Goal: Task Accomplishment & Management: Use online tool/utility

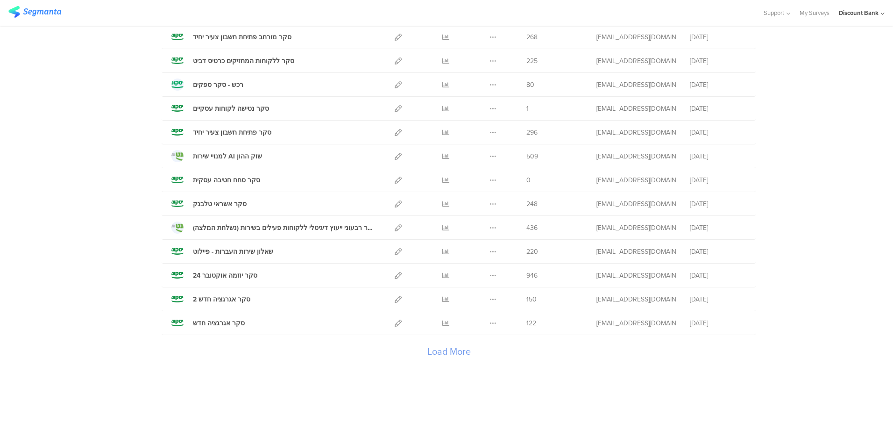
scroll to position [984, 0]
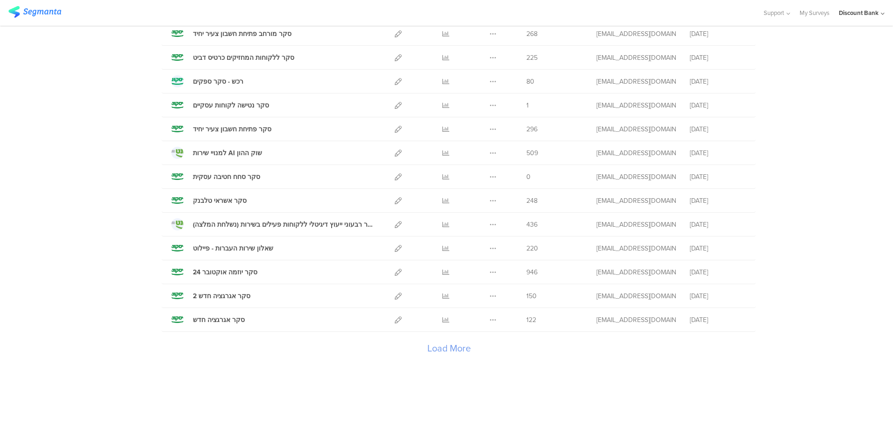
click at [436, 346] on div "Load More" at bounding box center [449, 349] width 574 height 37
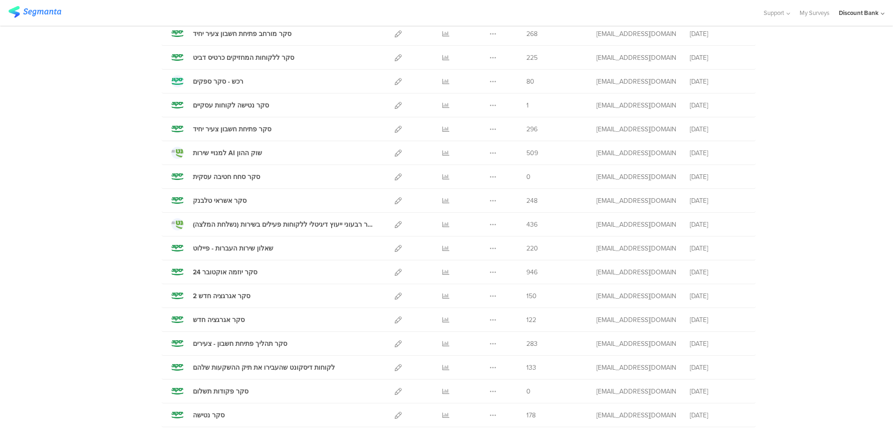
scroll to position [1030, 0]
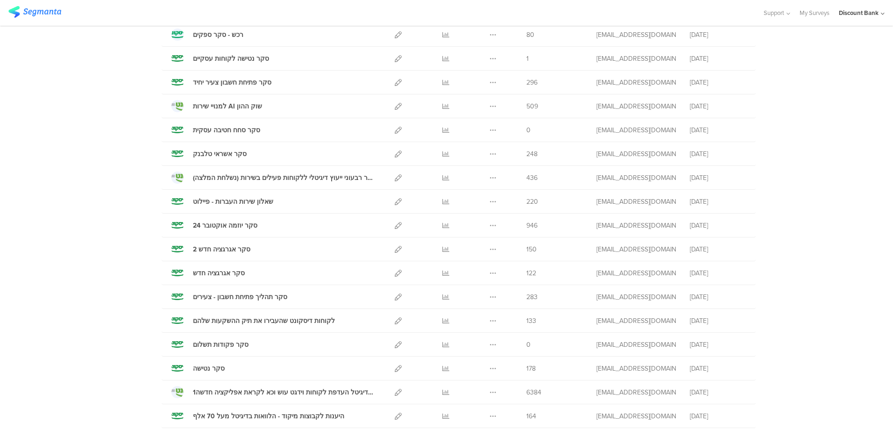
click at [442, 129] on icon at bounding box center [445, 130] width 7 height 7
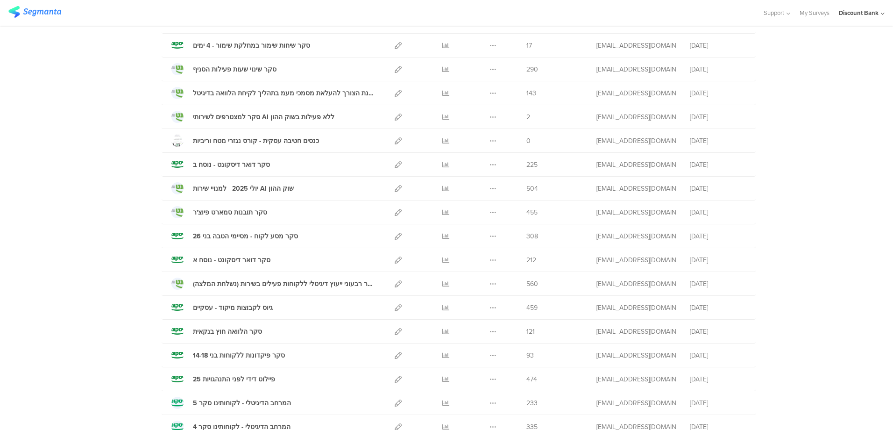
scroll to position [0, 0]
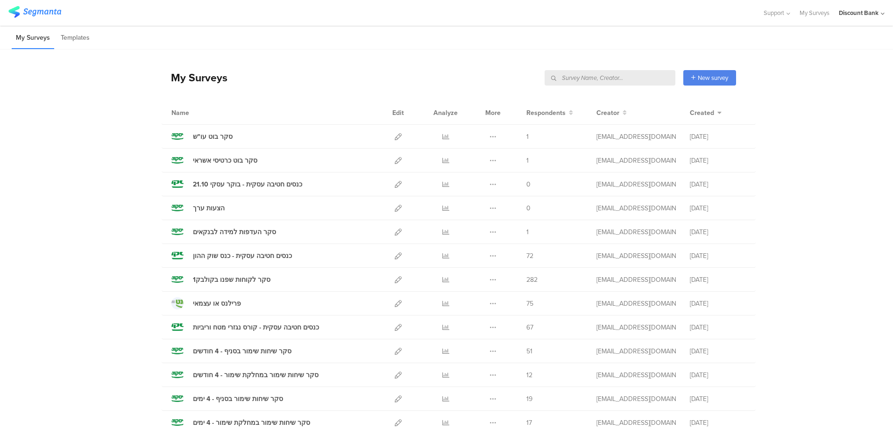
click at [625, 79] on input "text" at bounding box center [609, 77] width 131 height 15
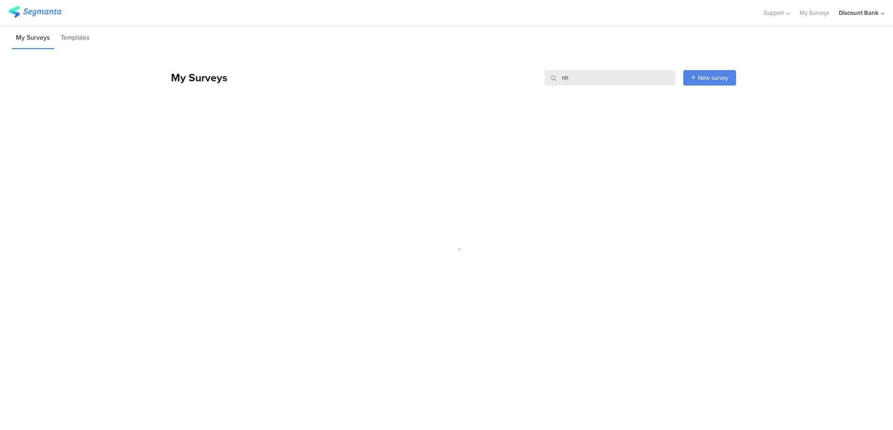
type input "n"
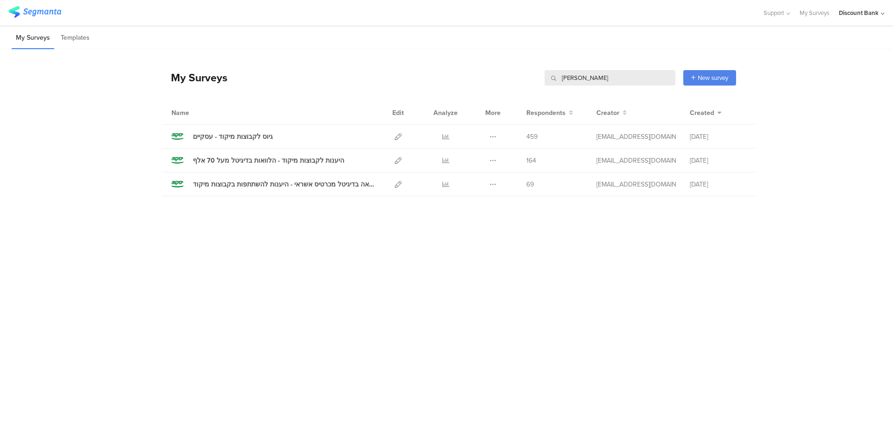
type input "מיקו"
click at [486, 162] on div "Duplicate Export Delete" at bounding box center [493, 159] width 20 height 23
click at [490, 159] on icon at bounding box center [492, 160] width 7 height 7
click at [486, 178] on button "Duplicate" at bounding box center [474, 184] width 51 height 17
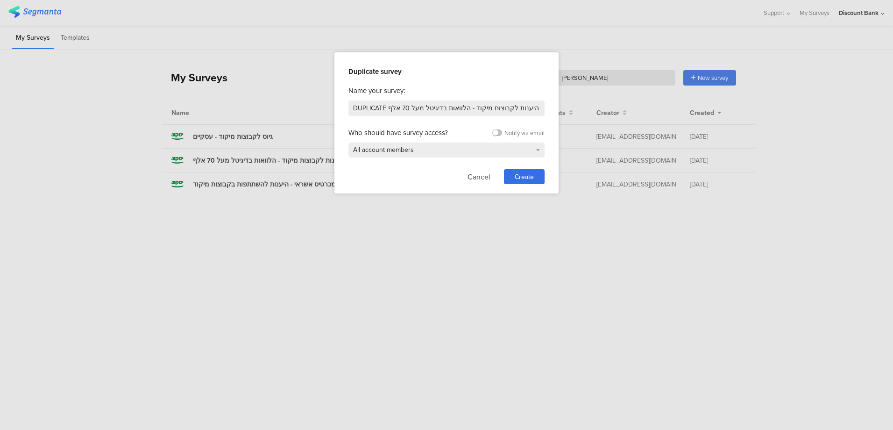
click at [513, 174] on div "Create" at bounding box center [524, 176] width 41 height 15
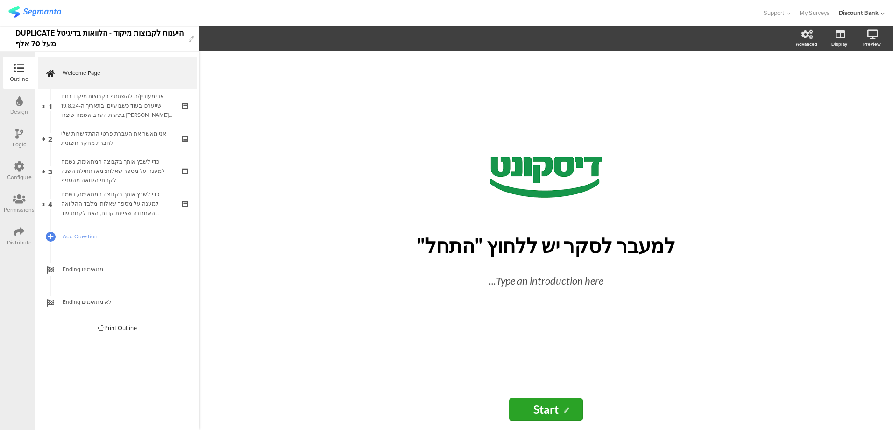
click at [135, 33] on div "DUPLICATE היענות לקבוצות מיקוד - הלוואות בדיגיטל מעל 70 אלף" at bounding box center [99, 39] width 169 height 26
click at [131, 74] on span "Welcome Page" at bounding box center [123, 72] width 120 height 9
click at [125, 70] on span "Welcome Page" at bounding box center [123, 72] width 120 height 9
click at [123, 106] on div "אני מעוניין/ת להשתתף בקבוצות מיקוד בזום שייערכו בעוד כשבועיים, בתאריך ה-19.8.24…" at bounding box center [117, 106] width 112 height 28
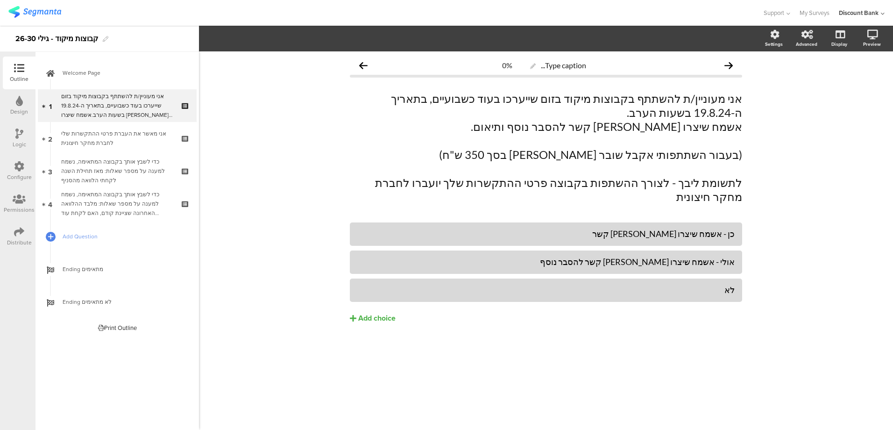
drag, startPoint x: 538, startPoint y: 113, endPoint x: 563, endPoint y: 99, distance: 28.2
click at [538, 120] on p "אשמח שיצרו איתי קשר להסבר נוסף ותיאום." at bounding box center [546, 127] width 392 height 14
drag, startPoint x: 485, startPoint y: 101, endPoint x: 542, endPoint y: 99, distance: 57.0
click at [542, 99] on p "אני מעוניין/ת להשתתף בקבוצות מיקוד בזום שייערכו בעוד כשבועיים, בתאריך ה-19.8.24…" at bounding box center [546, 106] width 392 height 28
drag, startPoint x: 465, startPoint y: 102, endPoint x: 501, endPoint y: 99, distance: 35.6
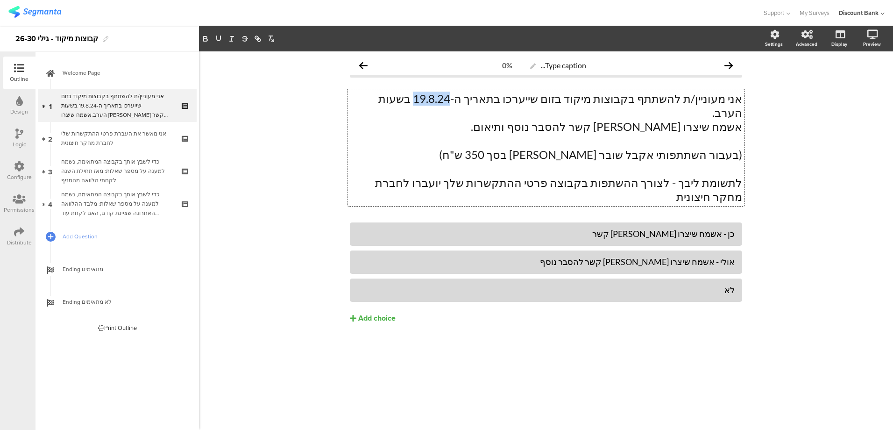
click at [500, 99] on p "אני מעוניין/ת להשתתף בקבוצות מיקוד בזום שייערכו בתאריך ה-19.8.24 בשעות הערב." at bounding box center [546, 106] width 392 height 28
click at [112, 131] on div "אני מאשר את העברת פרטי ההתקשרות שלי לחברת מחקר חיצונית" at bounding box center [117, 138] width 112 height 19
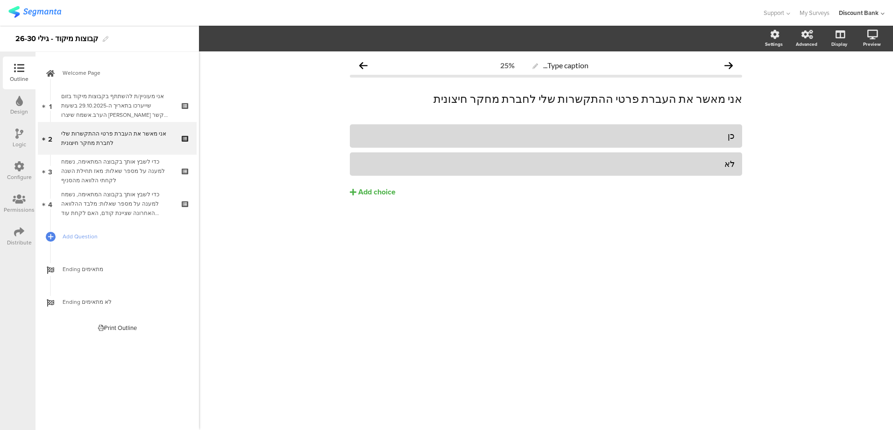
click at [134, 178] on div "כדי לשבץ אותך בקבוצה המתאימה, נשמח למענה על מספר שאלות: מאז תחילת השנה לקחתי הל…" at bounding box center [117, 171] width 112 height 28
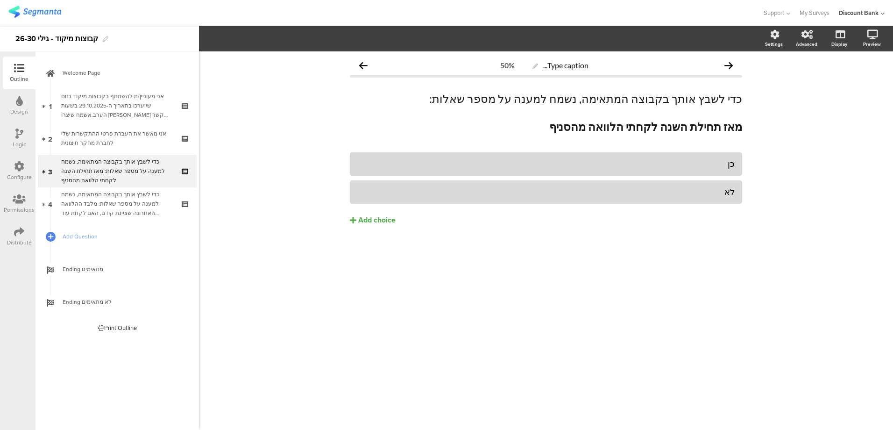
click at [655, 128] on strong "מאז תחילת השנה לקחתי הלוואה מהסניף" at bounding box center [645, 127] width 193 height 14
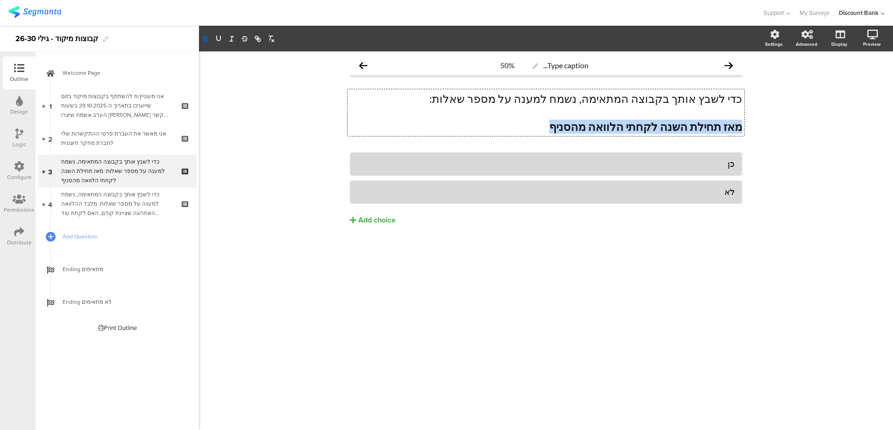
drag, startPoint x: 586, startPoint y: 127, endPoint x: 753, endPoint y: 124, distance: 167.2
click at [752, 124] on div "Type caption... 50% כדי לשבץ אותך בקבוצה המתאימה, נשמח למענה על מספר שאלות: מאז…" at bounding box center [546, 240] width 694 height 378
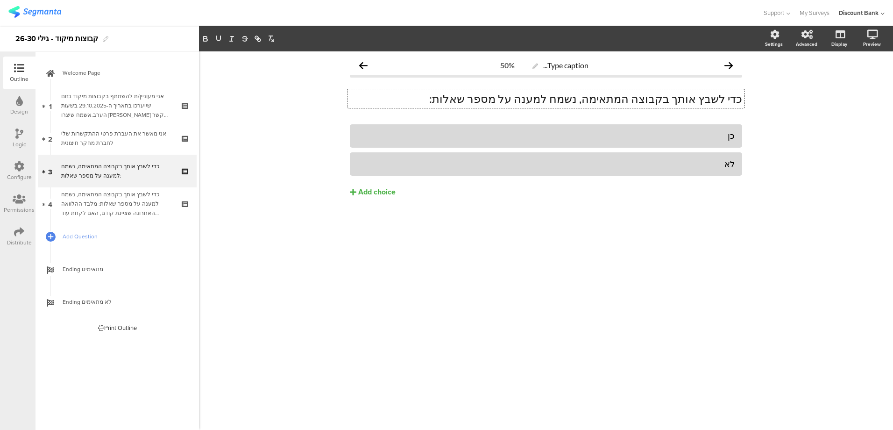
click at [731, 104] on p "כדי לשבץ אותך בקבוצה המתאימה, נשמח למענה על מספר שאלות:" at bounding box center [546, 99] width 392 height 14
click at [733, 105] on p "כדי לשבץ אותך בקבוצה המתאימה, נשמח למענה על מספר שאלות:" at bounding box center [546, 99] width 392 height 14
click at [791, 110] on div "Type caption... 50% כדי לשבץ אותך בקבוצה המתאימה, נשמח למענה על מספר שאלות: כדי…" at bounding box center [546, 240] width 694 height 378
click at [378, 85] on div "כדי לשבץ אותך בקבוצה המתאימה, נשמח למענה על מספר שאלות: כדי לשבץ אותך בקבוצה המ…" at bounding box center [546, 98] width 392 height 33
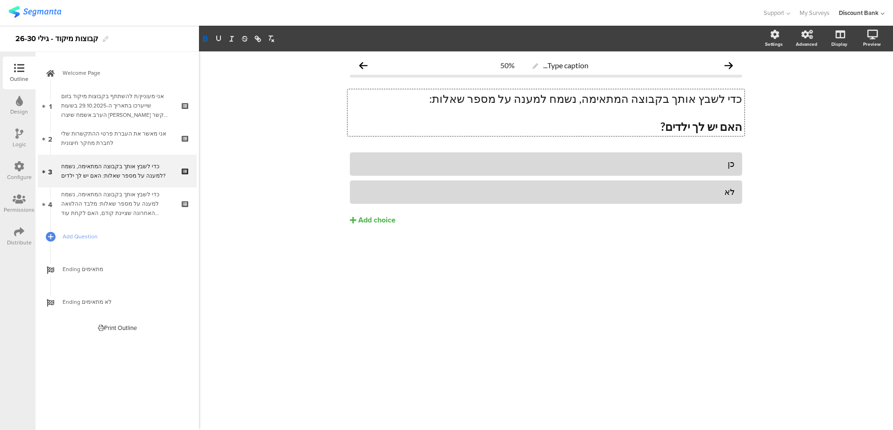
click at [706, 166] on div "כן" at bounding box center [545, 163] width 377 height 11
click at [667, 213] on button "Add choice" at bounding box center [546, 219] width 392 height 23
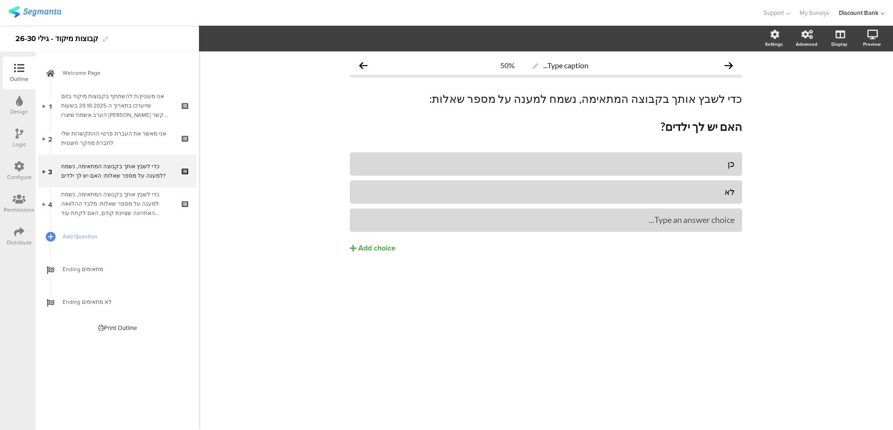
click at [0, 0] on icon at bounding box center [0, 0] width 0 height 0
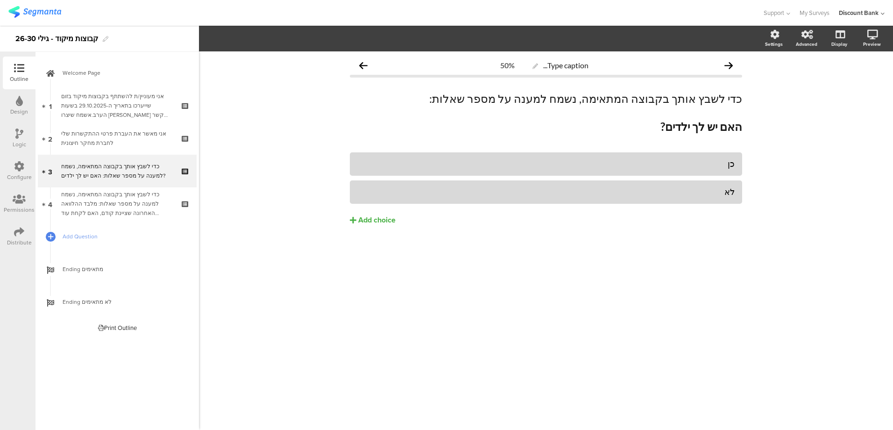
click at [108, 213] on div "כדי לשבץ אותך בקבוצה המתאימה, נשמח למענה על מספר שאלות: מלבד ההלוואה האחרונה שצ…" at bounding box center [117, 204] width 112 height 28
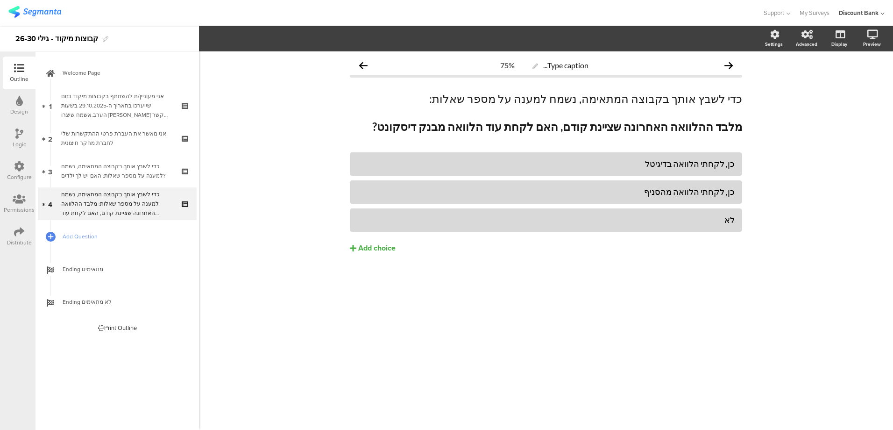
click at [552, 127] on strong "מלבד ההלוואה האחרונה שציינת קודם, האם לקחת עוד הלוואה מבנק דיסקונט?" at bounding box center [557, 127] width 370 height 14
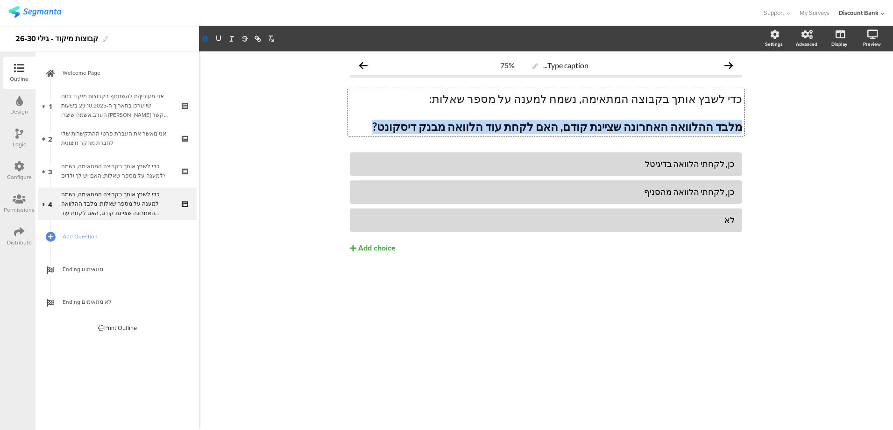
drag, startPoint x: 425, startPoint y: 126, endPoint x: 767, endPoint y: 131, distance: 341.8
click at [767, 131] on div "Type caption... 75% כדי לשבץ אותך בקבוצה המתאימה, נשמח למענה על מספר שאלות: מלב…" at bounding box center [546, 240] width 694 height 378
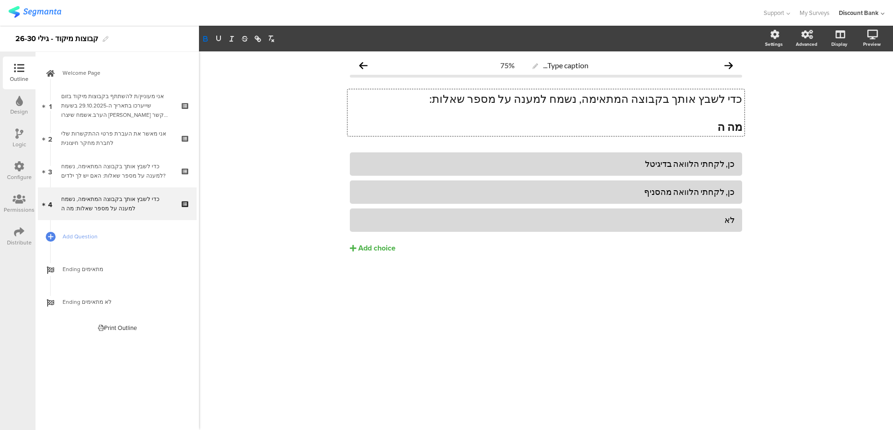
drag, startPoint x: 721, startPoint y: 125, endPoint x: 792, endPoint y: 120, distance: 70.7
click at [721, 125] on p "מה ה" at bounding box center [546, 127] width 392 height 14
click at [695, 169] on div "כן, לקחתי הלוואה בדיגיטל" at bounding box center [545, 163] width 377 height 11
click at [695, 169] on div "כן, לקחתי הלוואה בדיגיטל" at bounding box center [545, 163] width 377 height 15
click at [695, 170] on div "כן, לקחתי הלוואה בדיגיטל" at bounding box center [545, 163] width 377 height 15
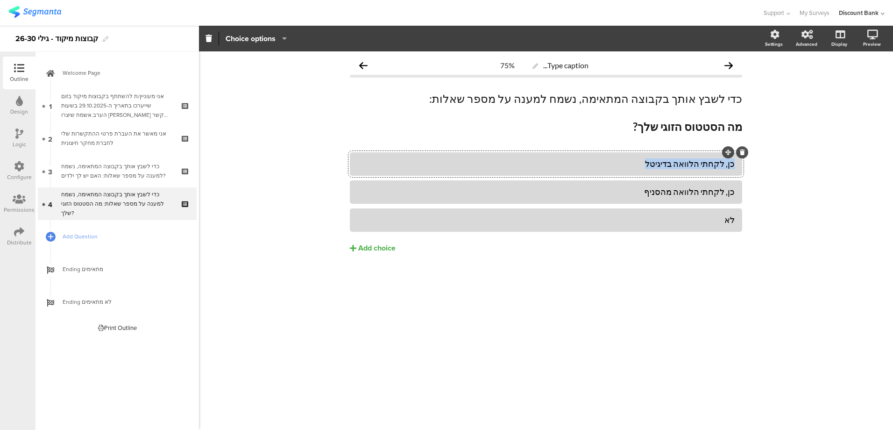
drag, startPoint x: 634, startPoint y: 168, endPoint x: 796, endPoint y: 165, distance: 161.6
click at [796, 165] on div "Type caption... 75% כדי לשבץ אותך בקבוצה המתאימה, נשמח למענה על מספר שאלות: מה …" at bounding box center [546, 240] width 694 height 378
click at [378, 247] on div "Add choice" at bounding box center [376, 248] width 37 height 10
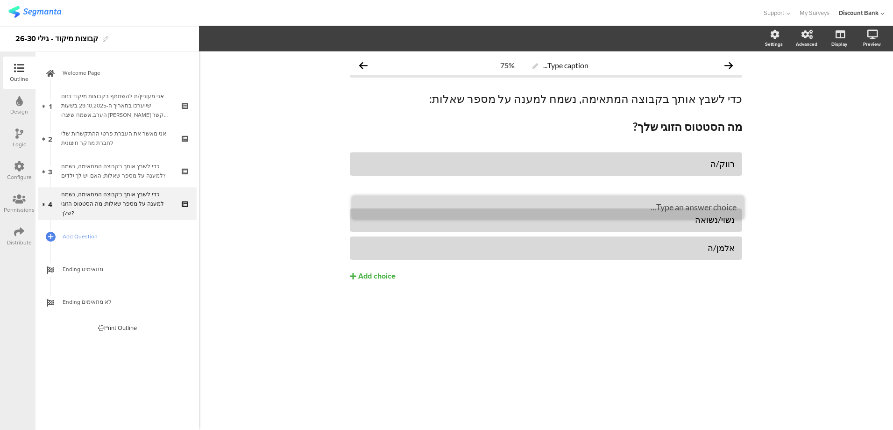
drag, startPoint x: 728, startPoint y: 239, endPoint x: 730, endPoint y: 198, distance: 40.7
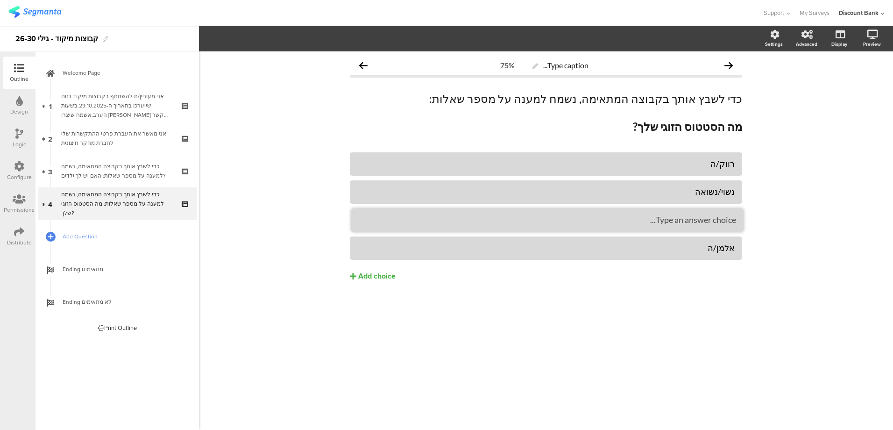
drag, startPoint x: 729, startPoint y: 178, endPoint x: 730, endPoint y: 206, distance: 28.0
click at [392, 279] on div "Add choice" at bounding box center [376, 276] width 37 height 10
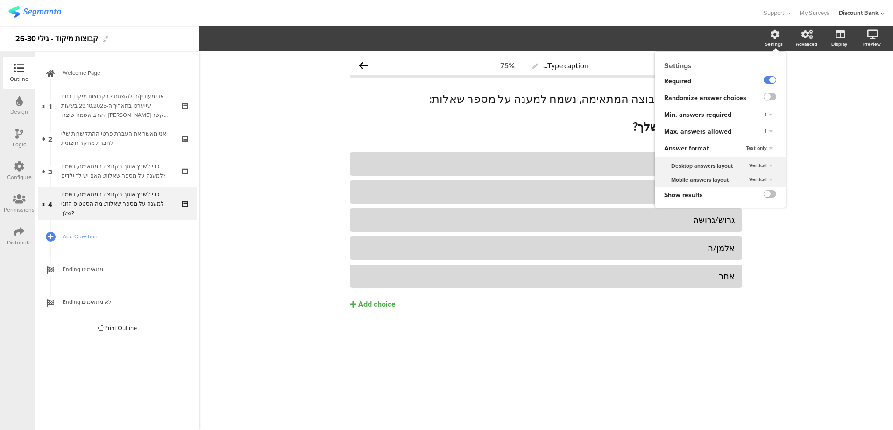
click at [776, 37] on icon at bounding box center [774, 34] width 9 height 9
click at [776, 36] on icon at bounding box center [774, 34] width 9 height 9
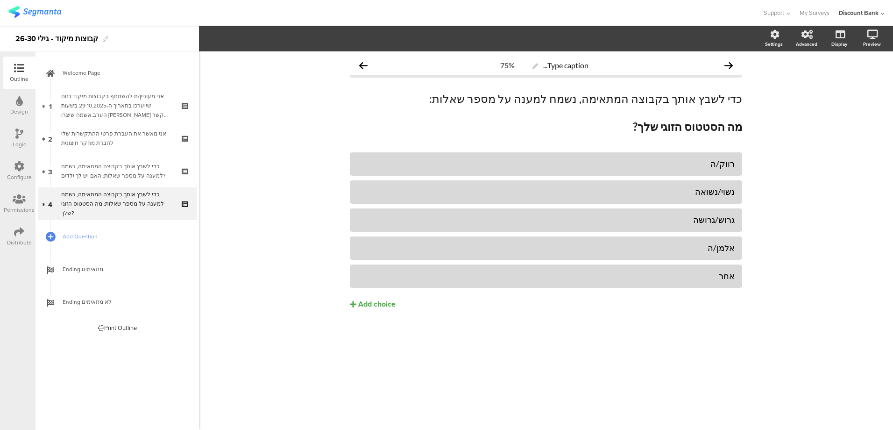
click at [529, 268] on div "אחר" at bounding box center [545, 275] width 377 height 15
click at [252, 41] on span "Choice options" at bounding box center [250, 38] width 50 height 11
click at [306, 102] on span at bounding box center [307, 100] width 14 height 7
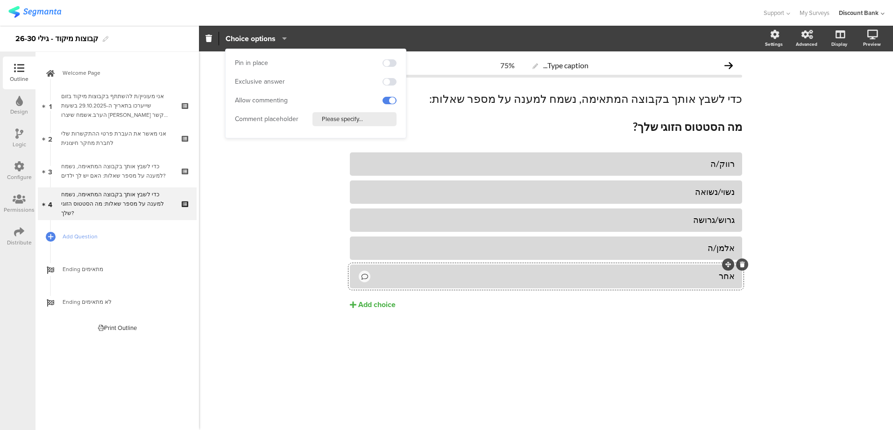
click at [371, 119] on input "Please specify..." at bounding box center [354, 119] width 84 height 14
type input "פרט:"
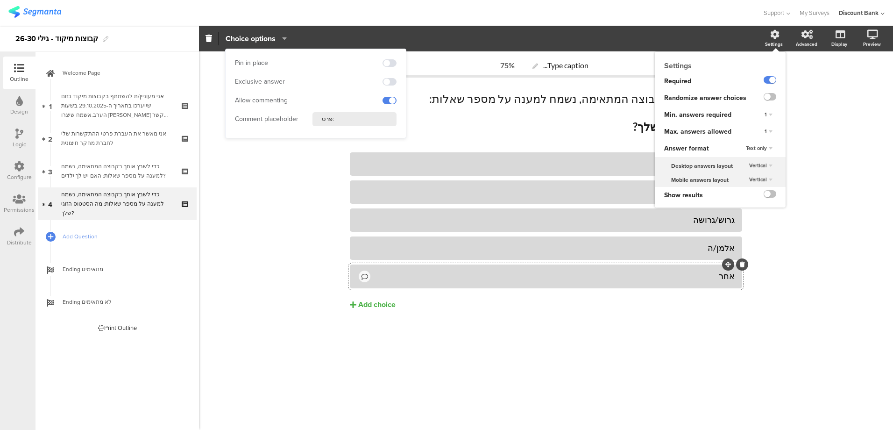
click at [777, 43] on div "Settings" at bounding box center [774, 44] width 18 height 7
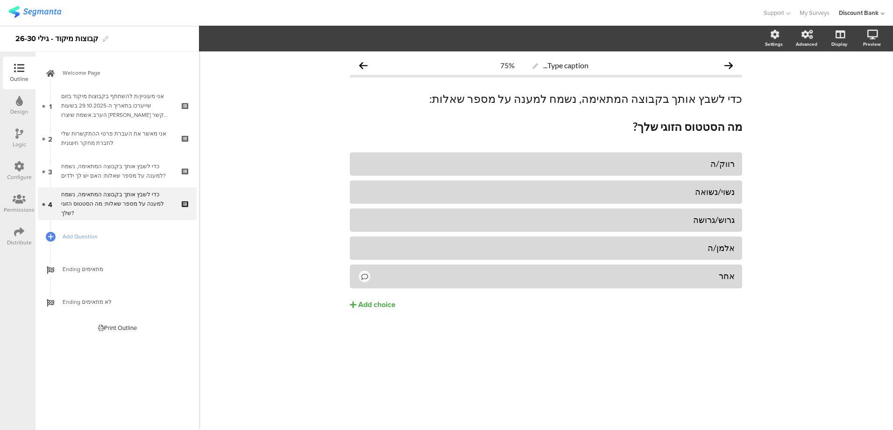
click at [790, 300] on div "Type caption... 75% כדי לשבץ אותך בקבוצה המתאימה, נשמח למענה על מספר שאלות: מה …" at bounding box center [546, 240] width 694 height 378
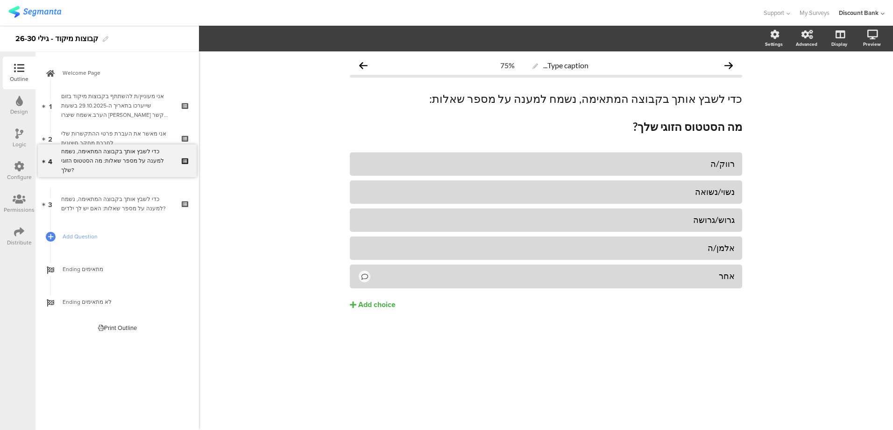
drag, startPoint x: 110, startPoint y: 209, endPoint x: 108, endPoint y: 166, distance: 43.0
click at [99, 207] on div "כדי לשבץ אותך בקבוצה המתאימה, נשמח למענה על מספר שאלות: האם יש לך ילדים?" at bounding box center [117, 203] width 112 height 19
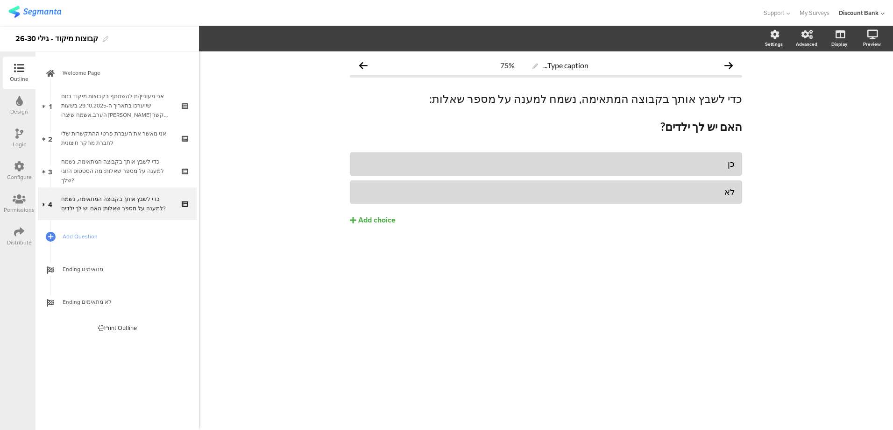
click at [100, 176] on div "כדי לשבץ אותך בקבוצה המתאימה, נשמח למענה על מספר שאלות: מה הסטטוס הזוגי שלך?" at bounding box center [117, 171] width 112 height 28
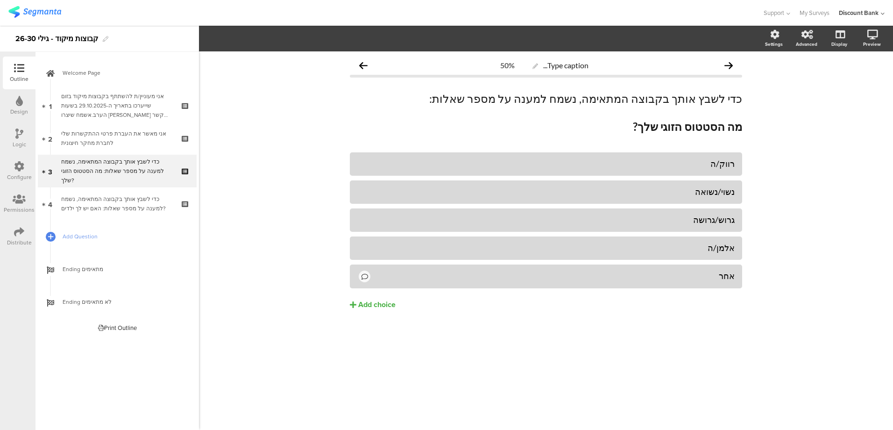
click at [94, 238] on span "Add Question" at bounding box center [123, 236] width 120 height 9
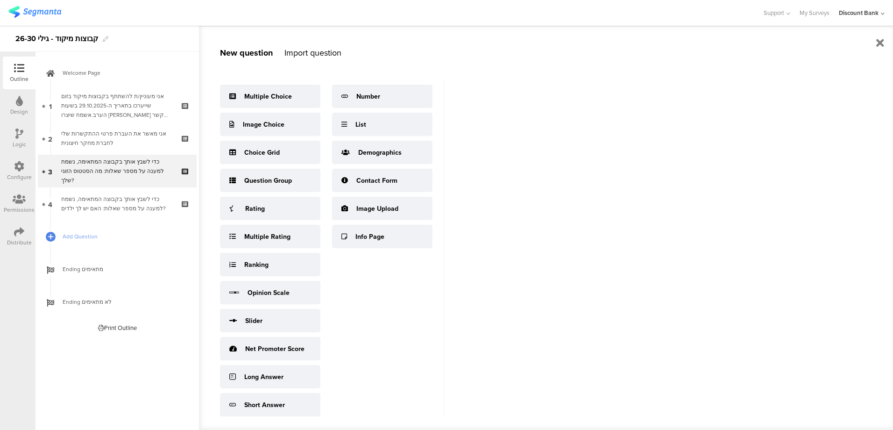
click at [105, 204] on div "כדי לשבץ אותך בקבוצה המתאימה, נשמח למענה על מספר שאלות: האם יש לך ילדים?" at bounding box center [117, 203] width 112 height 19
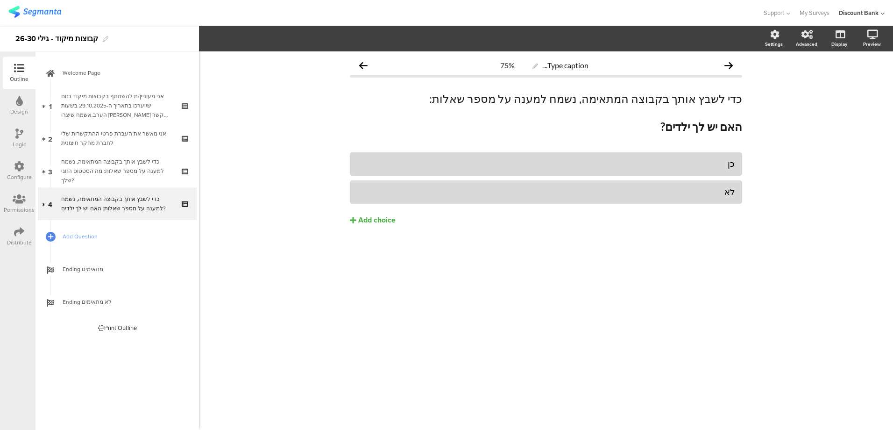
click at [184, 193] on icon at bounding box center [186, 196] width 8 height 6
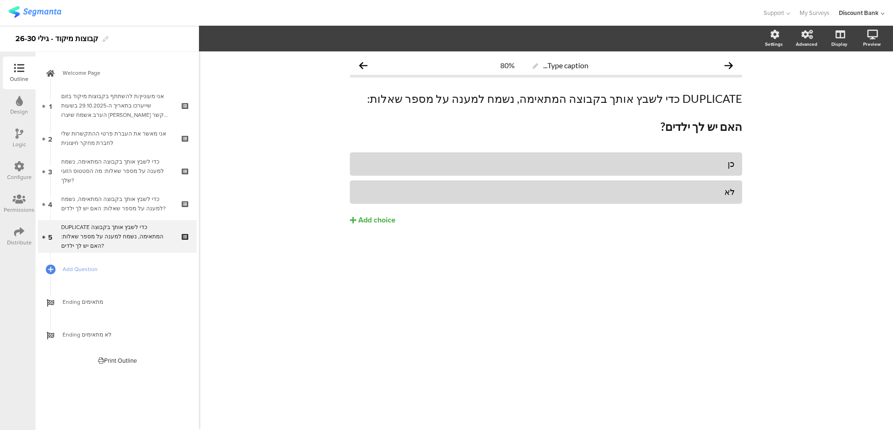
click at [148, 241] on div "DUPLICATE כדי לשבץ אותך בקבוצה המתאימה, נשמח למענה על מספר שאלות: האם יש לך ילד…" at bounding box center [117, 236] width 112 height 28
click at [644, 110] on p at bounding box center [546, 113] width 392 height 14
click at [695, 102] on p "DUPLICATE כדי לשבץ אותך בקבוצה המתאימה, נשמח למענה על מספר שאלות:" at bounding box center [546, 99] width 392 height 14
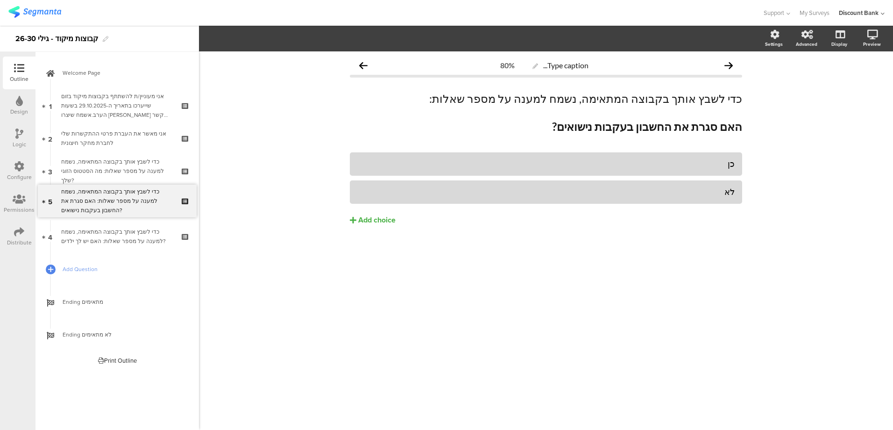
drag, startPoint x: 89, startPoint y: 241, endPoint x: 92, endPoint y: 207, distance: 34.7
click at [87, 37] on div "קבוצות מיקוד - גילי 26-30" at bounding box center [56, 38] width 83 height 15
click at [99, 253] on link "Add Question" at bounding box center [117, 269] width 159 height 33
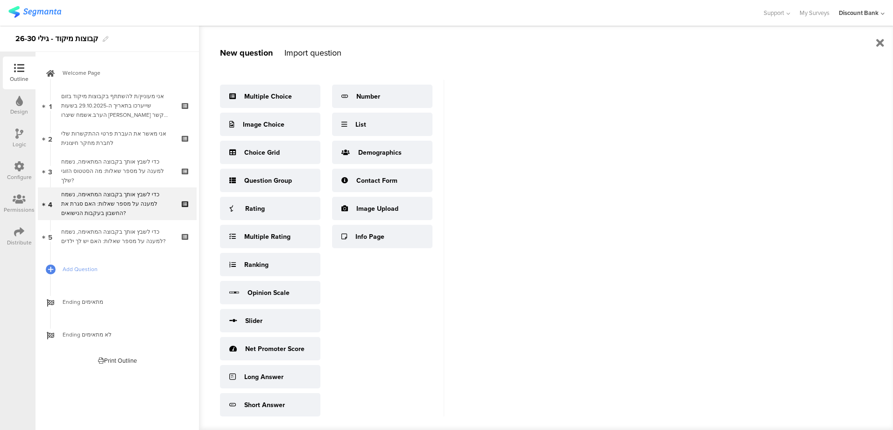
click at [102, 245] on div "כדי לשבץ אותך בקבוצה המתאימה, נשמח למענה על מספר שאלות: האם יש לך ילדים?" at bounding box center [117, 236] width 112 height 19
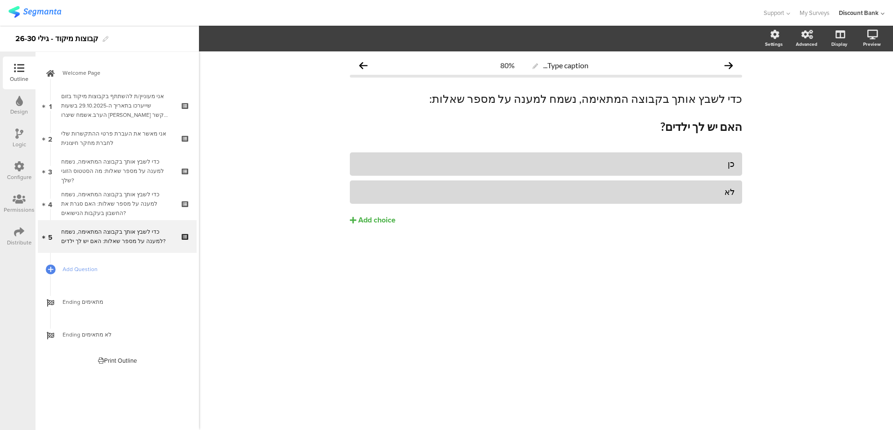
click at [141, 299] on span "Ending מתאימים" at bounding box center [123, 301] width 120 height 9
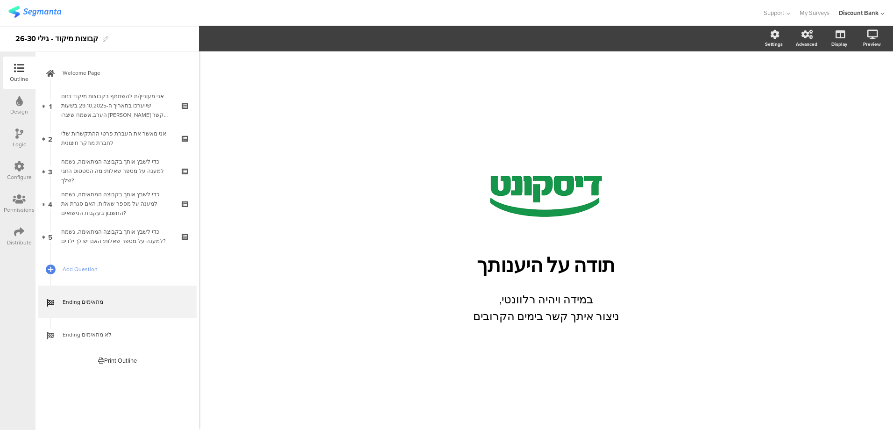
click at [148, 345] on link "Ending לא מתאימים" at bounding box center [117, 334] width 159 height 33
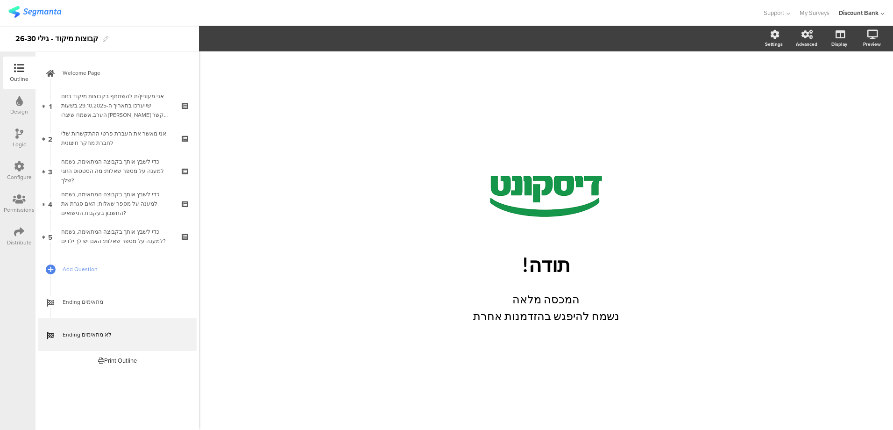
click at [135, 302] on span "Ending מתאימים" at bounding box center [123, 301] width 120 height 9
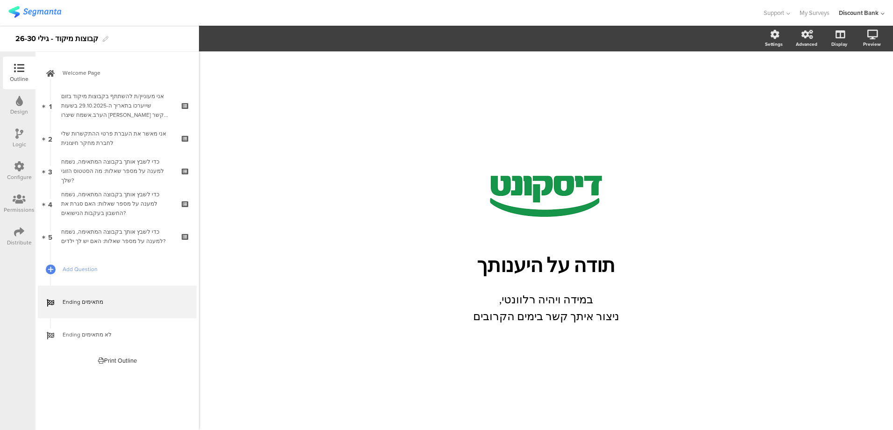
click at [154, 233] on div "כדי לשבץ אותך בקבוצה המתאימה, נשמח למענה על מספר שאלות: האם יש לך ילדים?" at bounding box center [117, 236] width 112 height 19
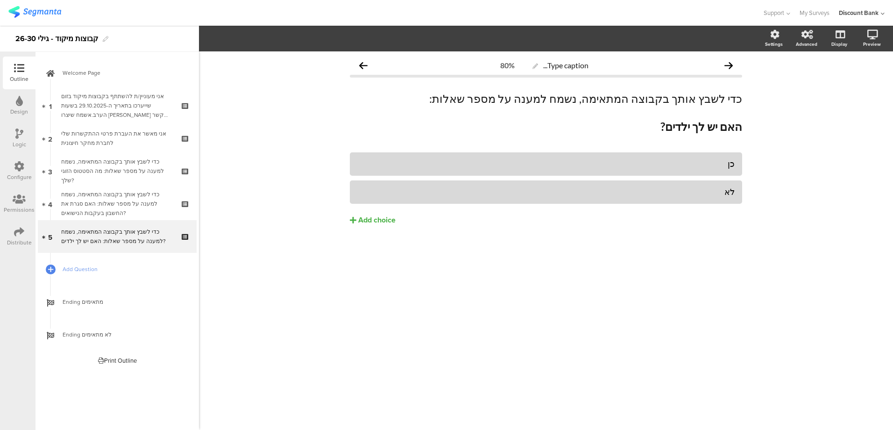
click at [24, 251] on div "Distribute" at bounding box center [19, 236] width 33 height 33
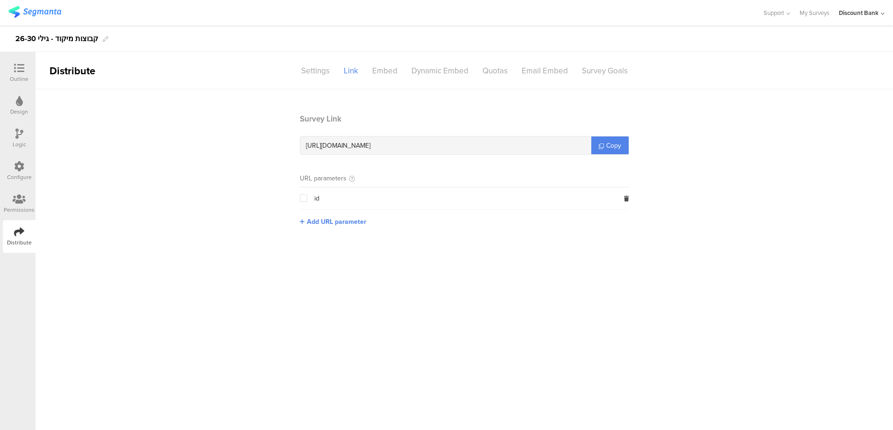
click at [16, 168] on icon at bounding box center [19, 166] width 10 height 10
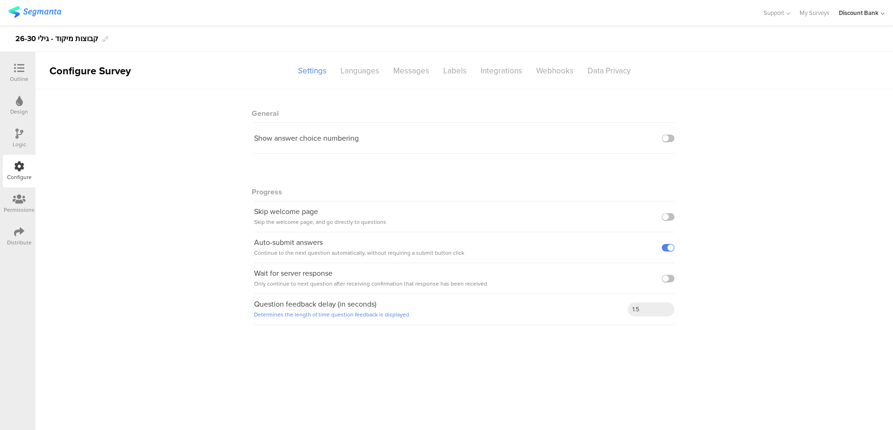
click at [20, 131] on icon at bounding box center [19, 133] width 8 height 10
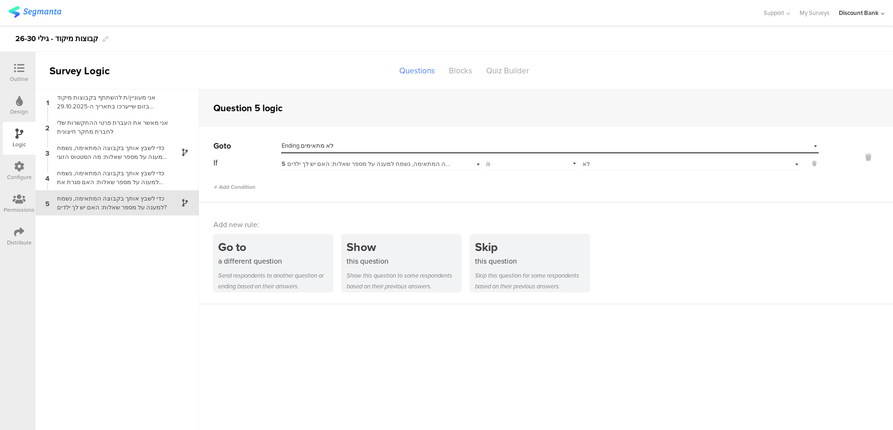
click at [149, 173] on div "כדי לשבץ אותך בקבוצה המתאימה, נשמח למענה על מספר שאלות: האם סגרת את החשבון בעקב…" at bounding box center [109, 178] width 117 height 18
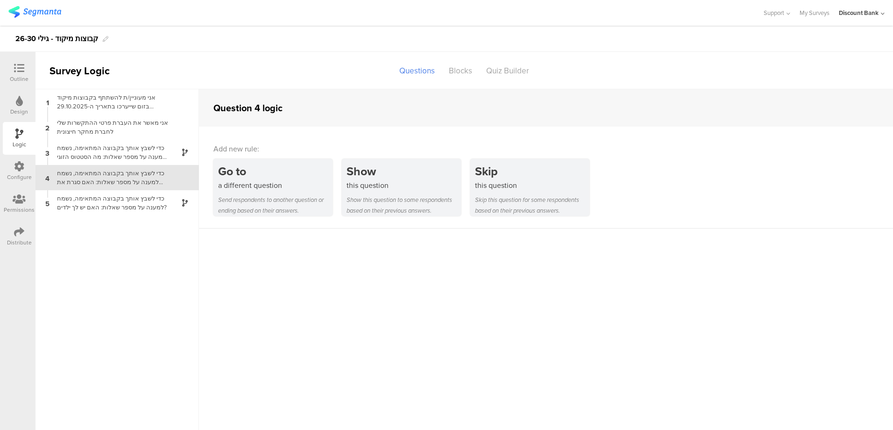
click at [408, 188] on div "this question" at bounding box center [403, 185] width 114 height 11
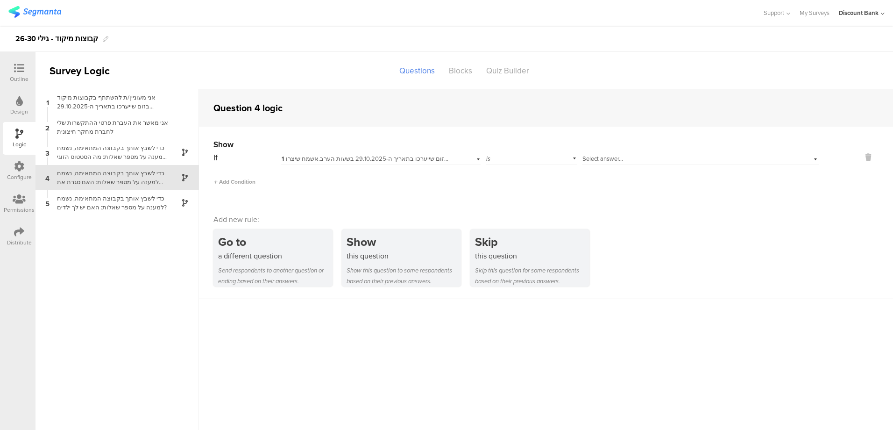
click at [620, 160] on span "Select answer..." at bounding box center [602, 158] width 41 height 9
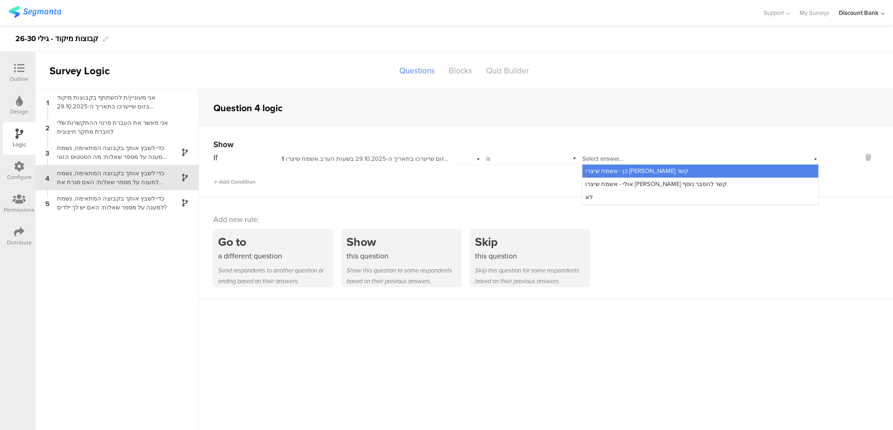
click at [620, 160] on span "Select answer..." at bounding box center [602, 158] width 41 height 9
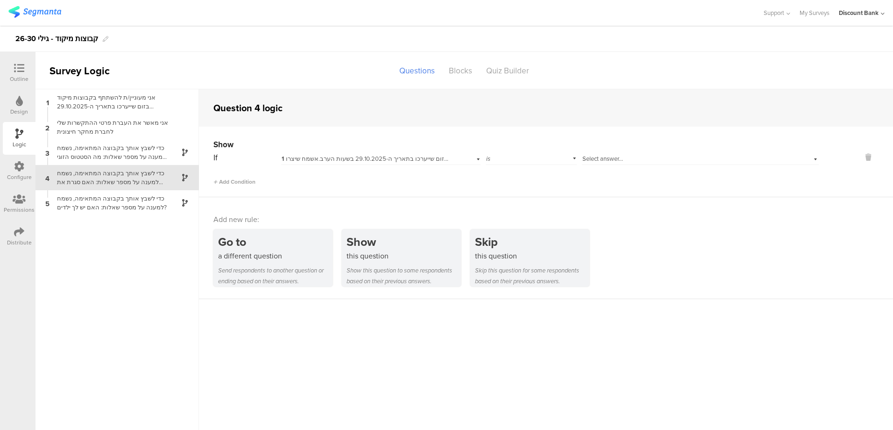
click at [422, 160] on span "1 אני מעוניין/ת להשתתף בקבוצות מיקוד בזום שייערכו בתאריך ה-29.10.2025 בשעות הער…" at bounding box center [674, 158] width 785 height 9
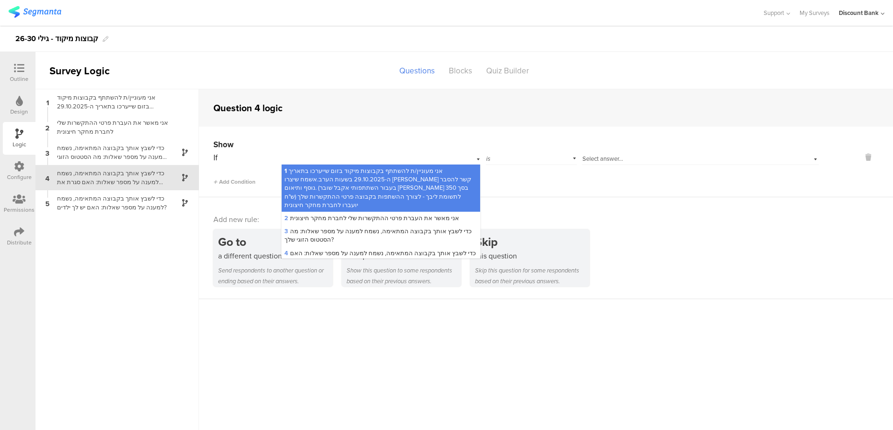
click at [431, 229] on div "3 כדי לשבץ אותך בקבוצה המתאימה, נשמח למענה על מספר שאלות: מה הסטטוס הזוגי שלך?" at bounding box center [381, 235] width 199 height 21
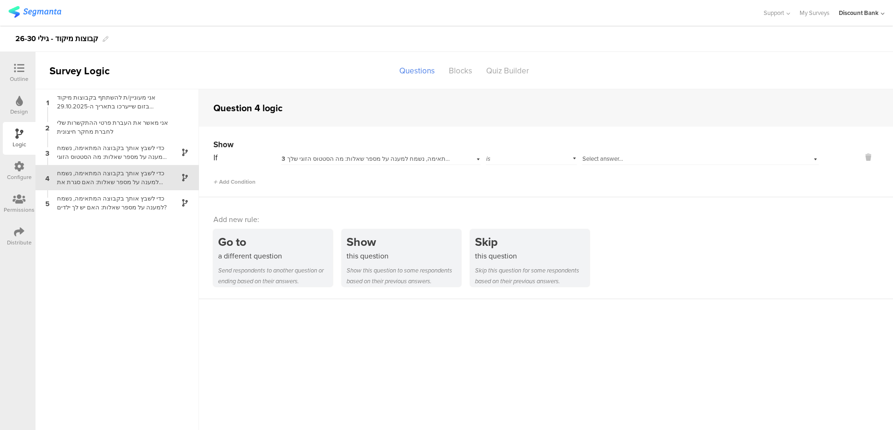
click at [601, 159] on span "Select answer..." at bounding box center [602, 158] width 41 height 9
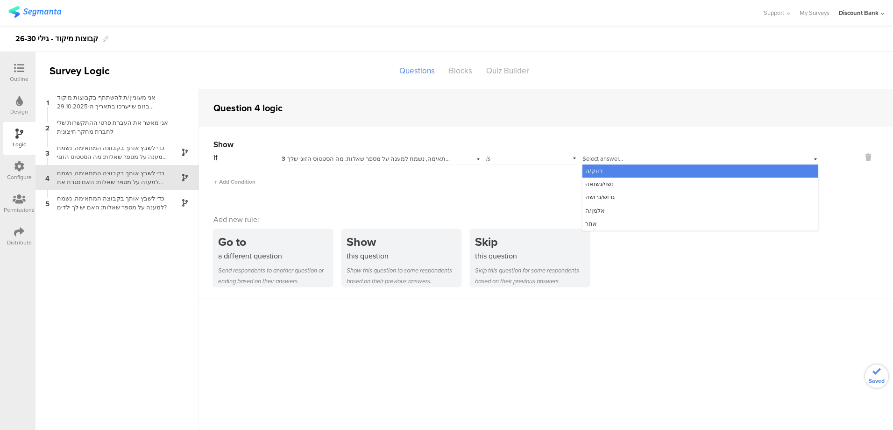
click at [599, 183] on span "נשוי/נשואה" at bounding box center [599, 183] width 28 height 9
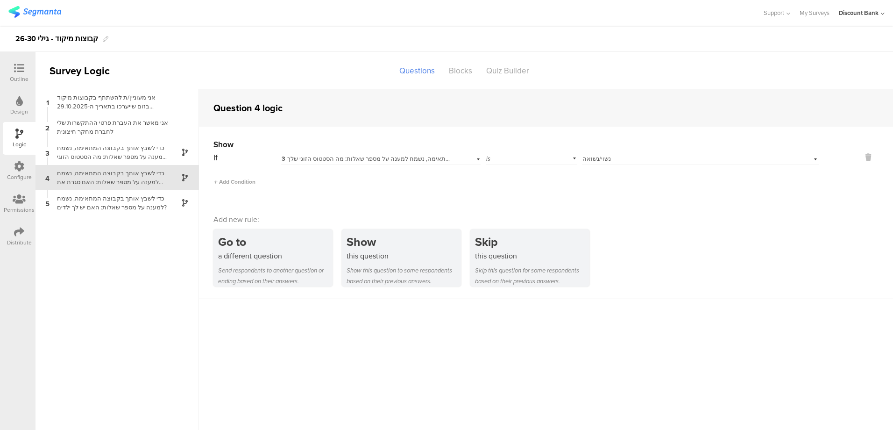
click at [384, 339] on sg-question-logic-editor "Question 4 logic Show If 3 כדי לשבץ אותך בקבוצה המתאימה, נשמח למענה על מספר שאל…" at bounding box center [546, 259] width 694 height 340
click at [15, 241] on div "Distribute" at bounding box center [19, 242] width 25 height 8
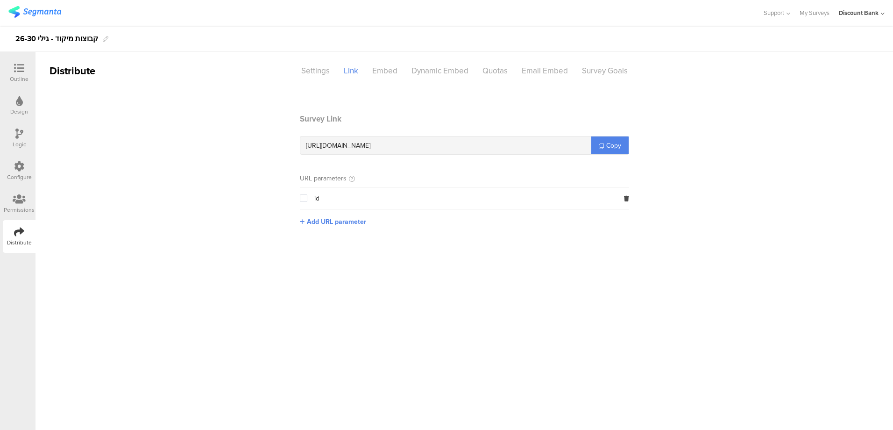
click at [619, 151] on link "Copy" at bounding box center [609, 145] width 37 height 18
click at [22, 146] on div "Logic" at bounding box center [20, 144] width 14 height 8
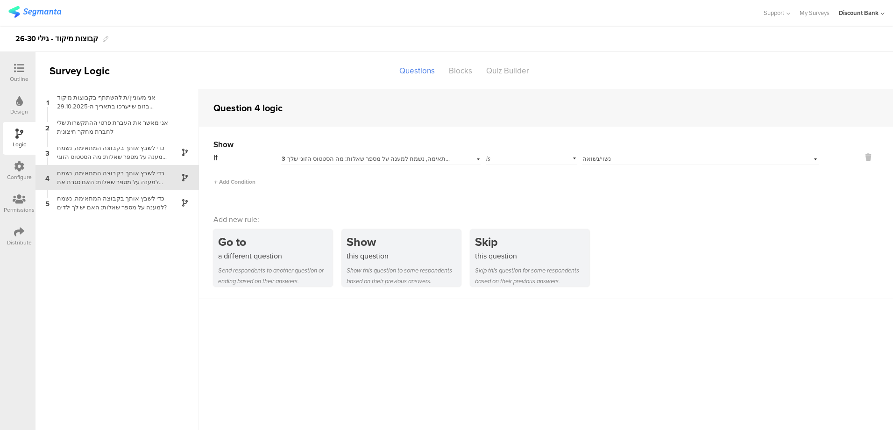
drag, startPoint x: 22, startPoint y: 146, endPoint x: 104, endPoint y: 124, distance: 84.5
click at [104, 124] on div "אני מאשר את העברת פרטי ההתקשרות שלי לחברת מחקר חיצונית" at bounding box center [109, 127] width 117 height 18
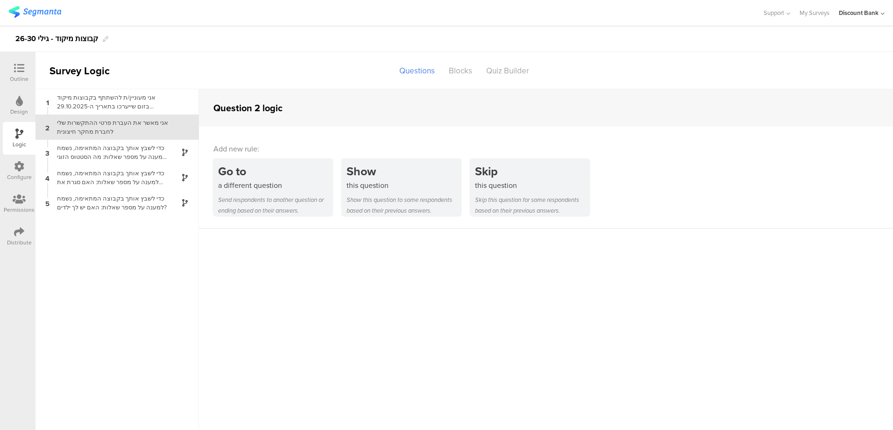
click at [121, 123] on div "אני מאשר את העברת פרטי ההתקשרות שלי לחברת מחקר חיצונית" at bounding box center [109, 127] width 117 height 18
click at [107, 152] on div "כדי לשבץ אותך בקבוצה המתאימה, נשמח למענה על מספר שאלות: מה הסטטוס הזוגי שלך?" at bounding box center [109, 152] width 117 height 18
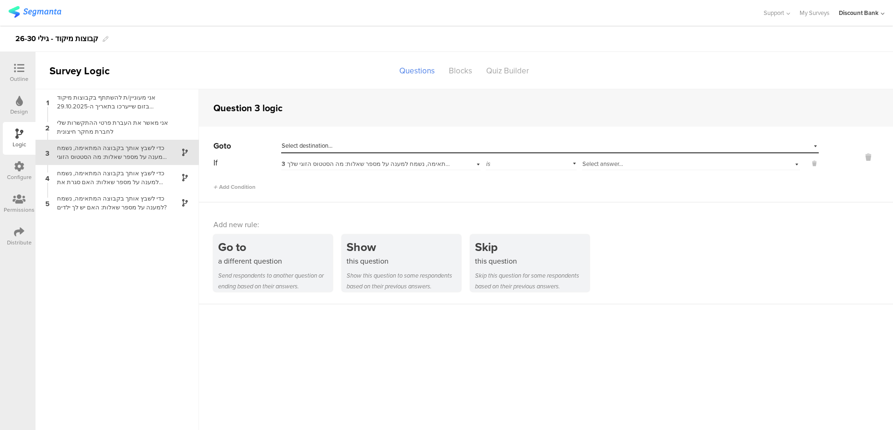
click at [113, 176] on div "כדי לשבץ אותך בקבוצה המתאימה, נשמח למענה על מספר שאלות: האם סגרת את החשבון בעקב…" at bounding box center [109, 178] width 117 height 18
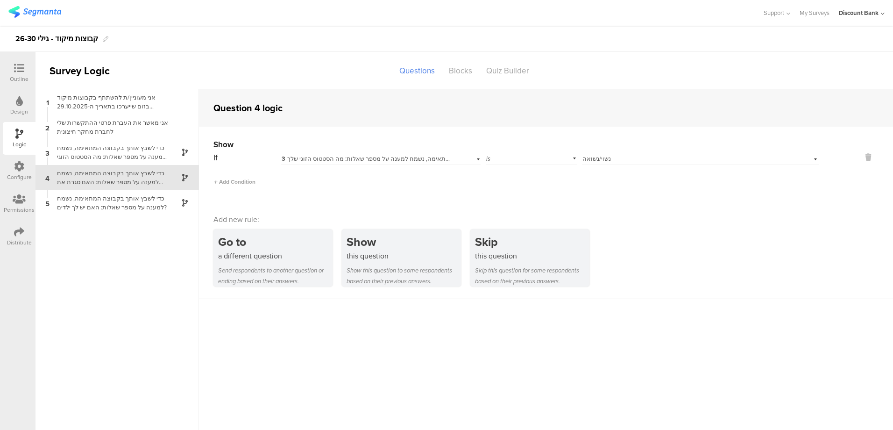
click at [108, 126] on div "אני מאשר את העברת פרטי ההתקשרות שלי לחברת מחקר חיצונית" at bounding box center [109, 127] width 117 height 18
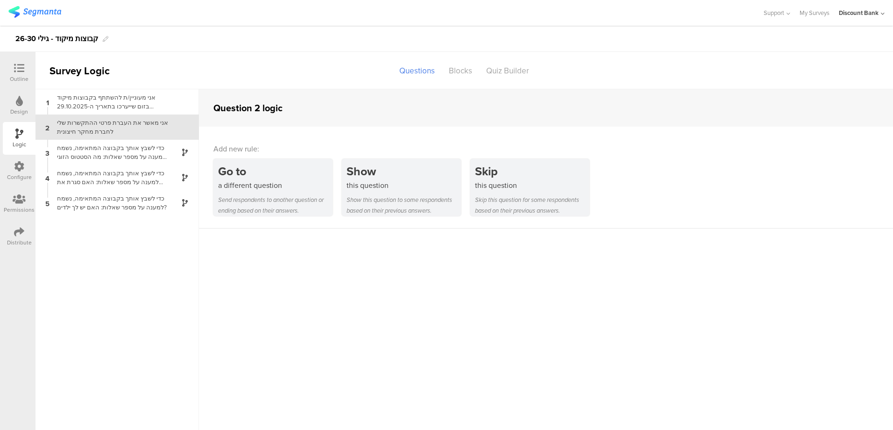
click at [109, 153] on div "כדי לשבץ אותך בקבוצה המתאימה, נשמח למענה על מספר שאלות: מה הסטטוס הזוגי שלך?" at bounding box center [109, 152] width 117 height 18
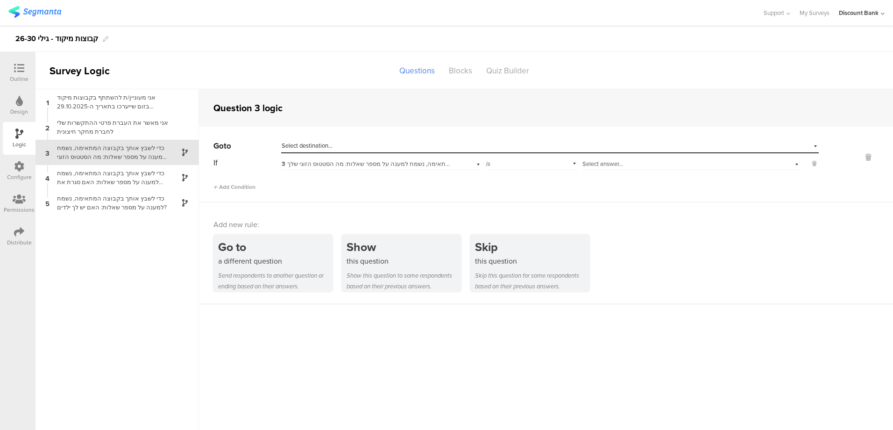
click at [542, 274] on div "Skip this question for some respondents based on their previous answers." at bounding box center [532, 280] width 114 height 21
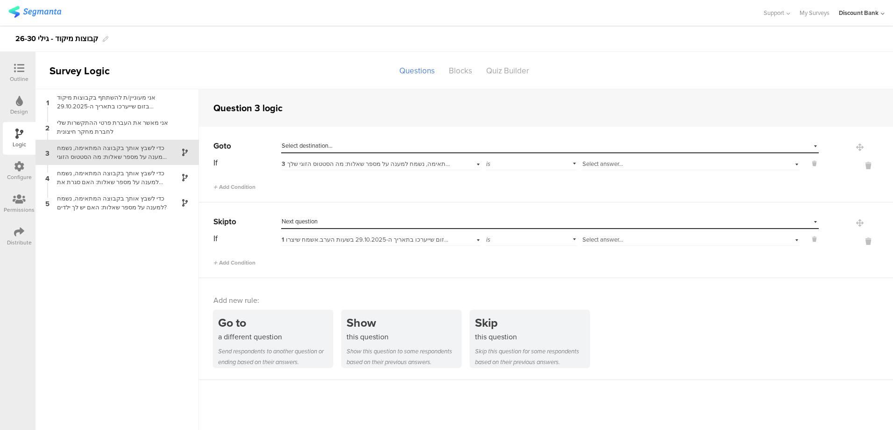
click at [370, 220] on div "Select destination... Next question" at bounding box center [544, 221] width 525 height 8
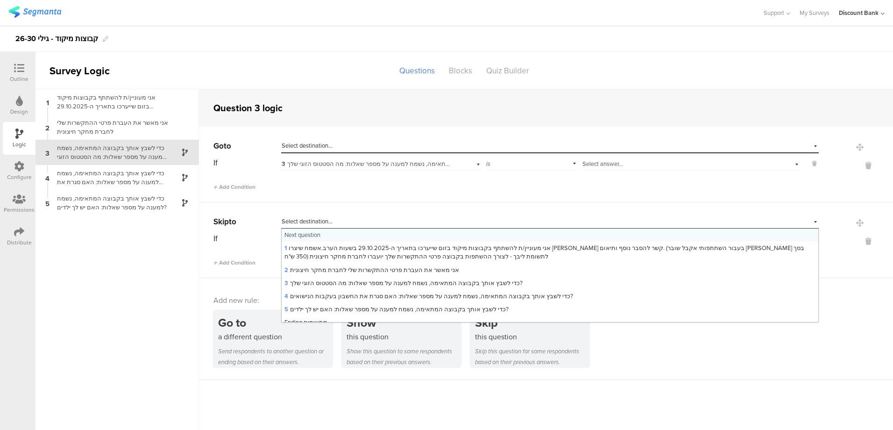
scroll to position [20, 0]
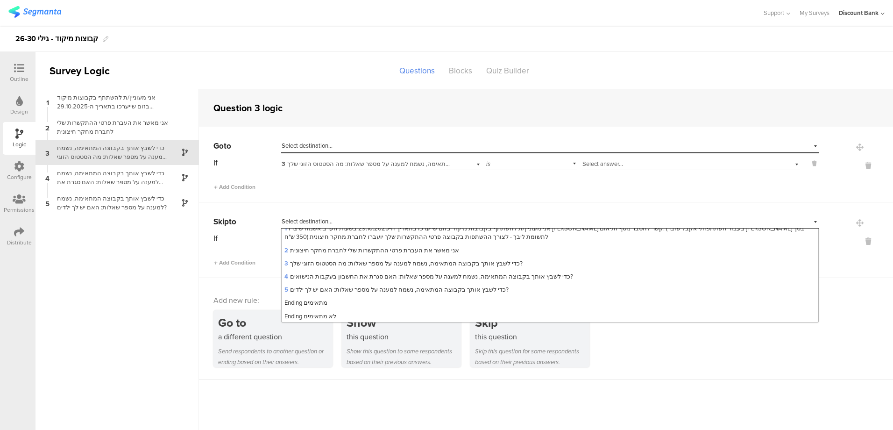
click at [135, 115] on div "2 אני מאשר את העברת פרטי ההתקשרות שלי לחברת מחקר חיצונית" at bounding box center [116, 126] width 163 height 25
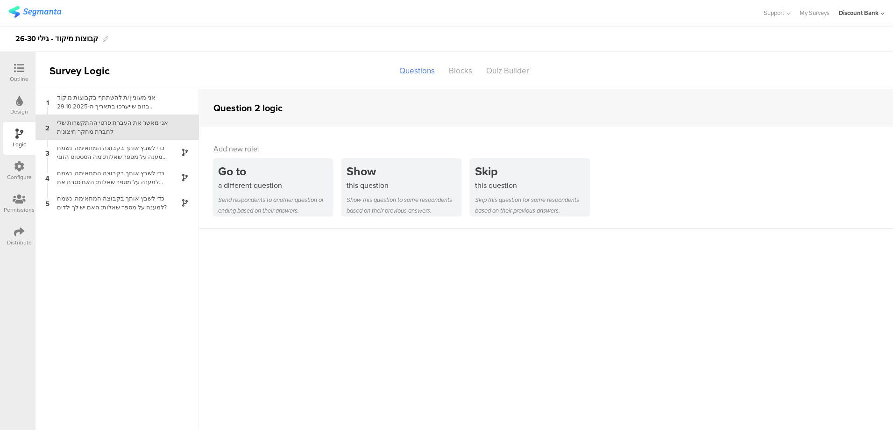
click at [487, 206] on div "Skip this question for some respondents based on their previous answers." at bounding box center [532, 204] width 114 height 21
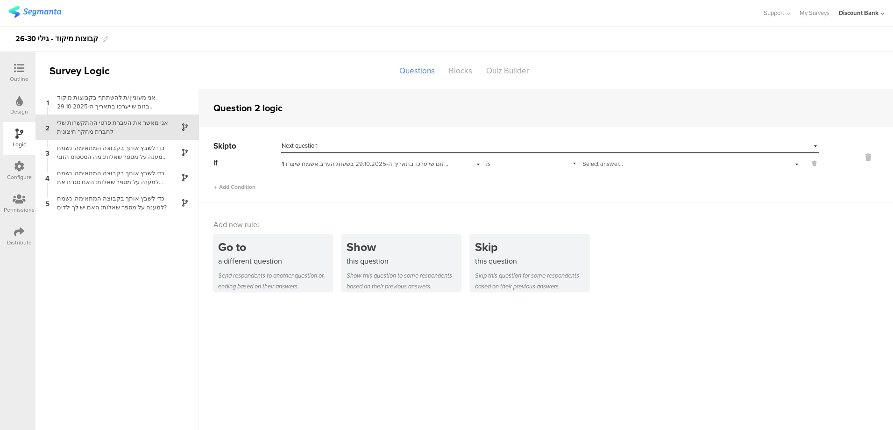
click at [339, 147] on div "Select destination... Next question" at bounding box center [544, 145] width 525 height 8
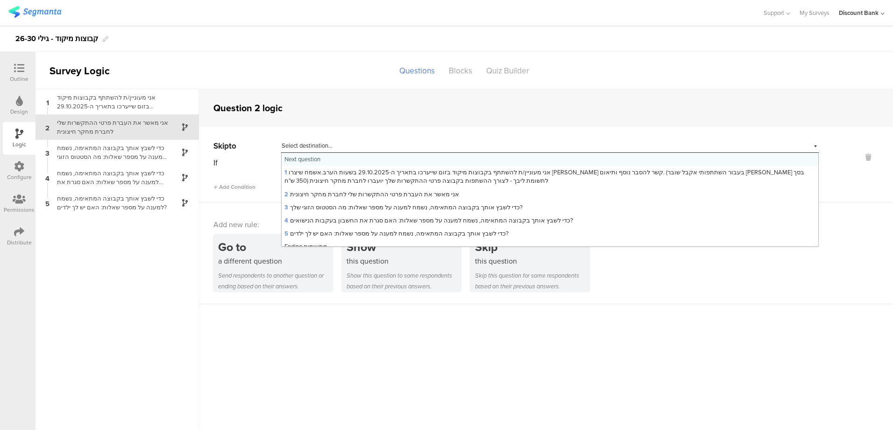
scroll to position [20, 0]
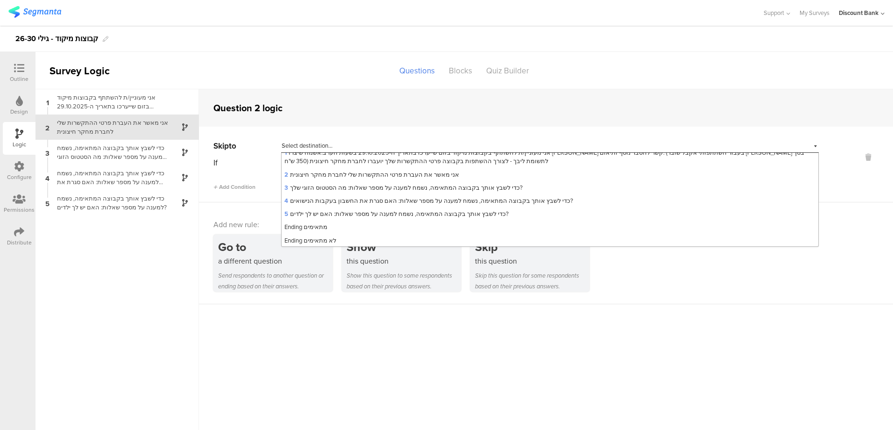
click at [340, 237] on div "Ending לא מתאימים" at bounding box center [550, 240] width 536 height 13
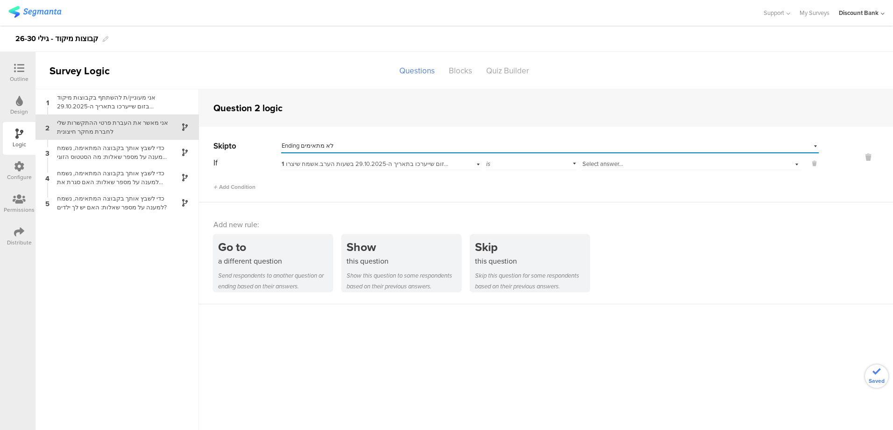
click at [369, 165] on span "1 אני מעוניין/ת להשתתף בקבוצות מיקוד בזום שייערכו בתאריך ה-29.10.2025 בשעות הער…" at bounding box center [674, 163] width 785 height 9
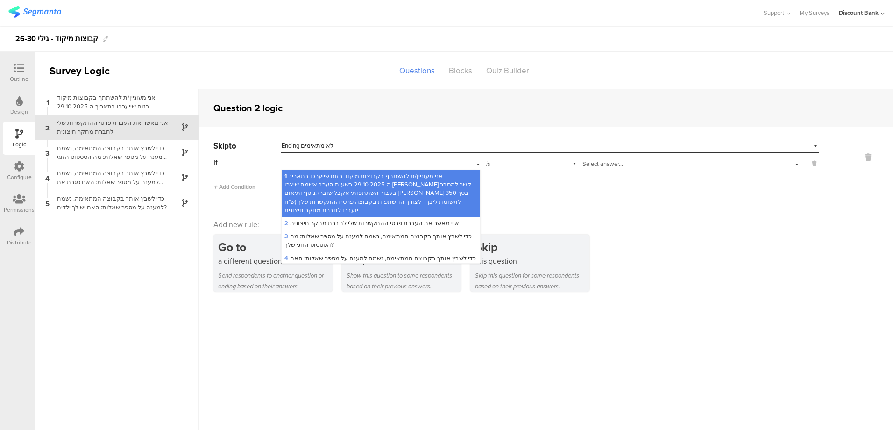
click at [370, 218] on span "2 אני מאשר את העברת פרטי ההתקשרות שלי לחברת מחקר חיצונית" at bounding box center [371, 222] width 175 height 9
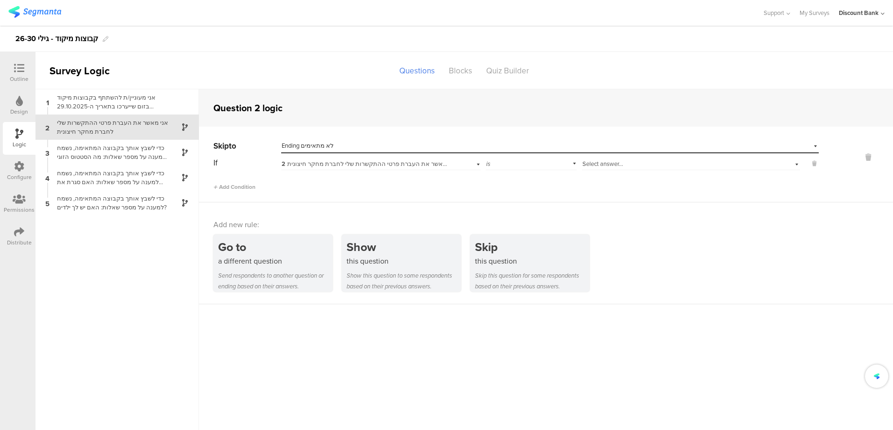
click at [613, 163] on span "Select answer..." at bounding box center [602, 163] width 41 height 9
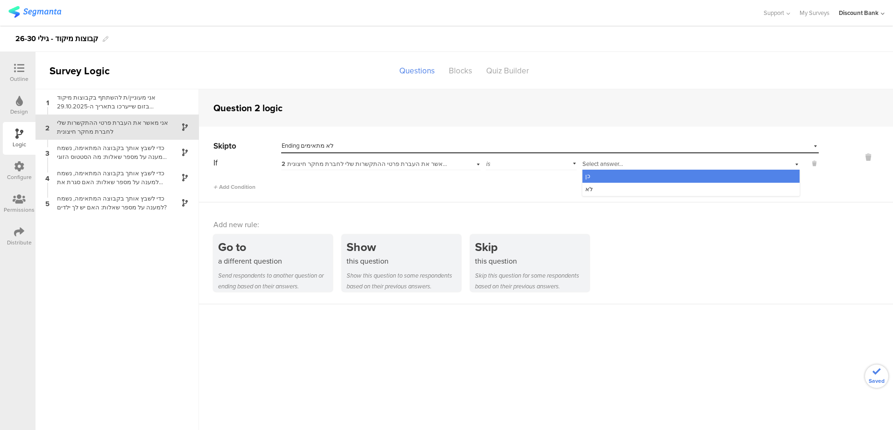
click at [608, 185] on div "לא" at bounding box center [690, 189] width 217 height 13
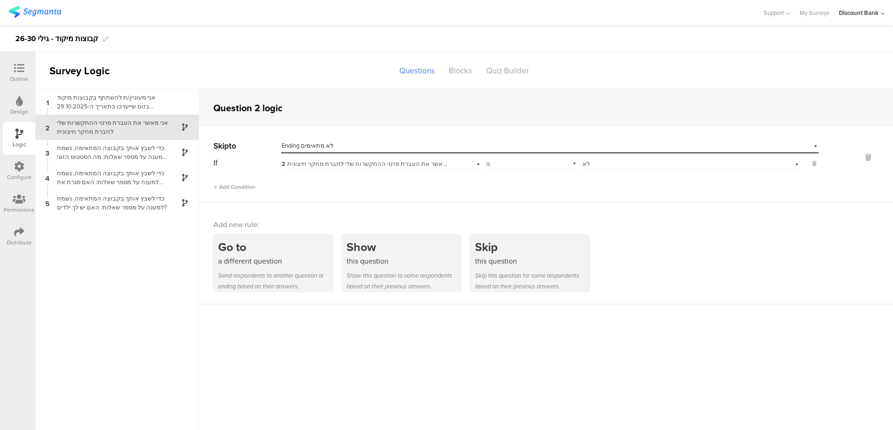
click at [490, 341] on sg-question-logic-editor "Question 2 logic Skip to Select destination... Ending לא מתאימים If 2 אני מאשר …" at bounding box center [546, 259] width 694 height 340
click at [330, 163] on span "2 אני מאשר את העברת פרטי ההתקשרות שלי לחברת מחקר חיצונית" at bounding box center [369, 163] width 175 height 9
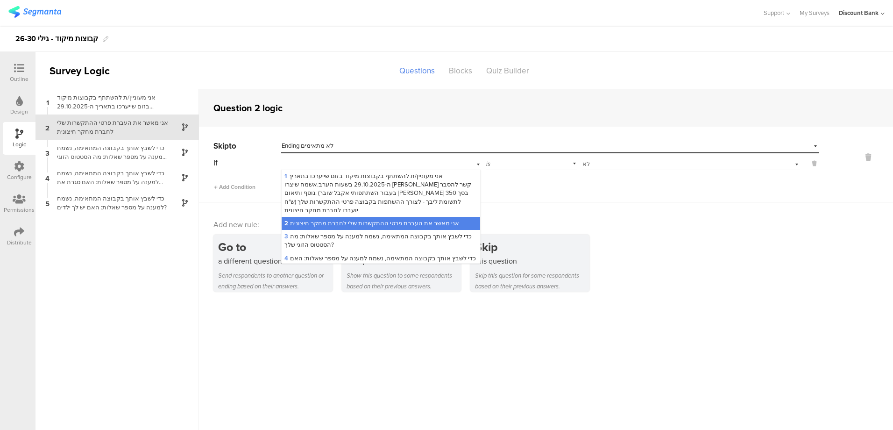
click at [330, 163] on div "2 אני מאשר את העברת פרטי ההתקשרות שלי לחברת מחקר חיצונית" at bounding box center [381, 162] width 200 height 14
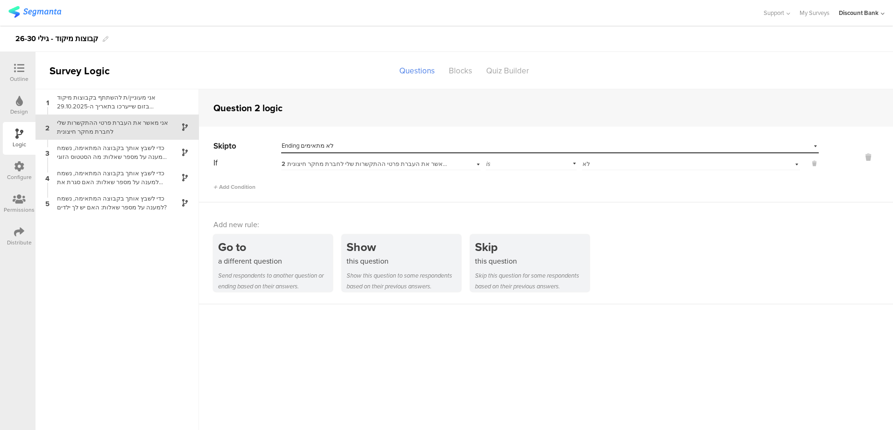
click at [278, 257] on div "a different question" at bounding box center [275, 260] width 114 height 11
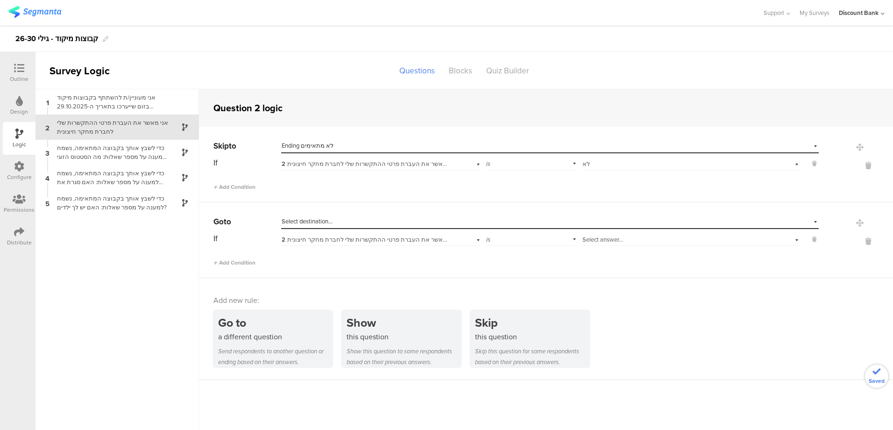
click at [321, 220] on span "Select destination..." at bounding box center [307, 221] width 51 height 9
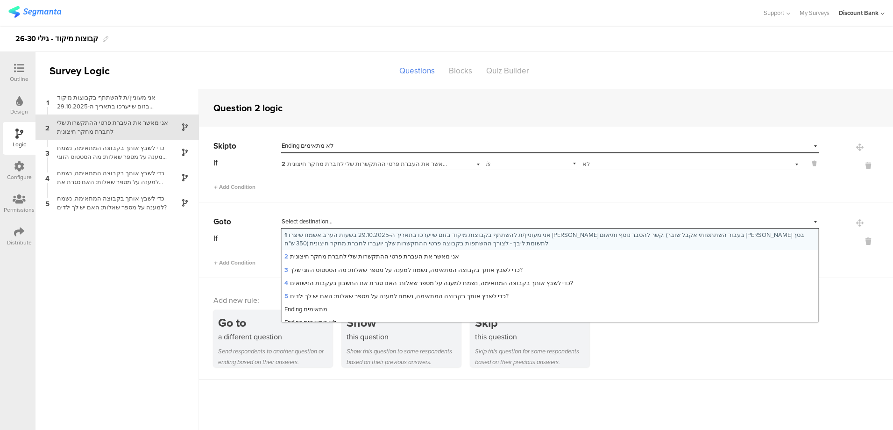
scroll to position [7, 0]
click at [329, 311] on span "Ending לא מתאימים" at bounding box center [310, 315] width 52 height 9
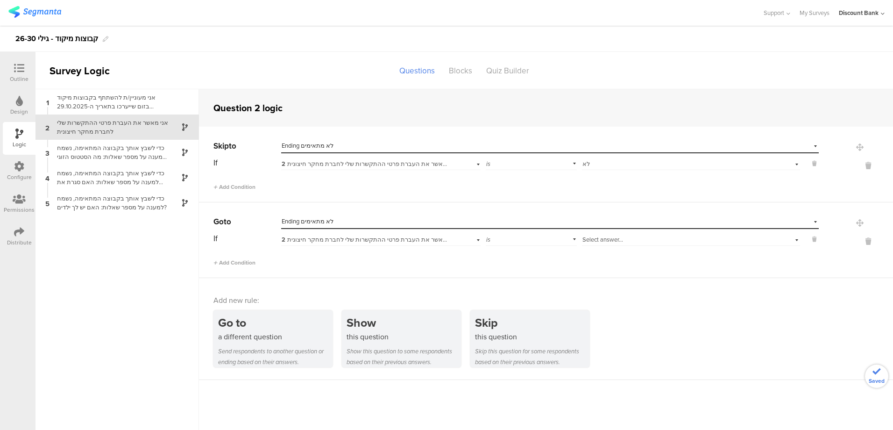
click at [619, 244] on div "Select answer..." at bounding box center [691, 238] width 218 height 14
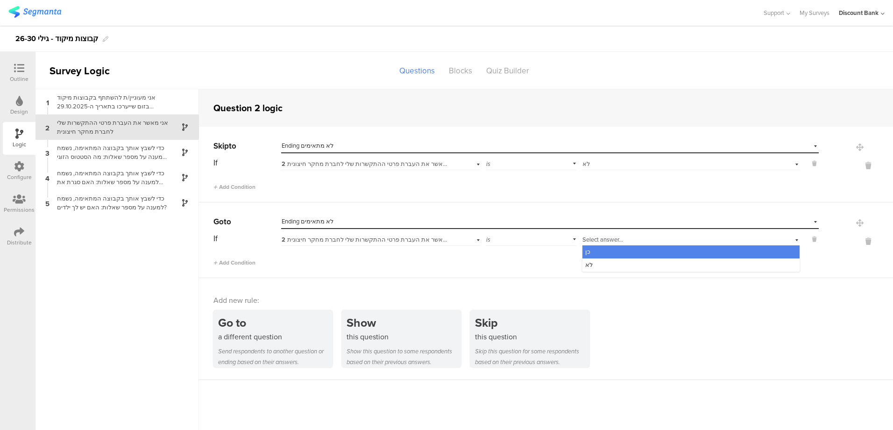
click at [616, 261] on div "לא" at bounding box center [690, 264] width 217 height 13
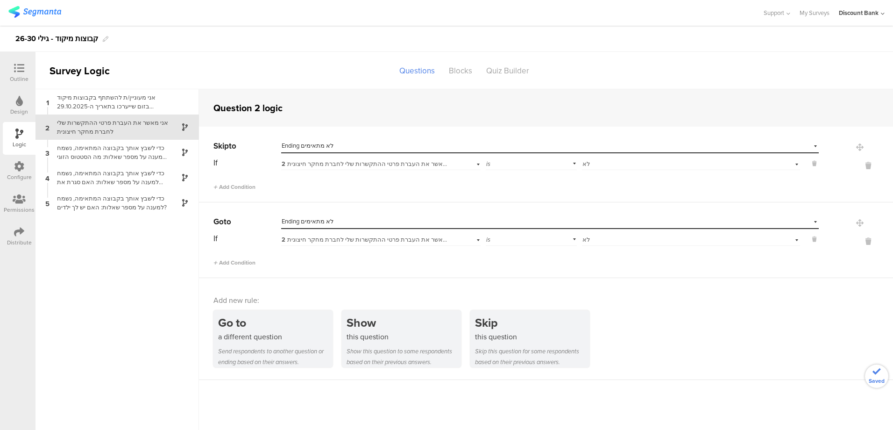
click at [860, 164] on icon at bounding box center [868, 165] width 22 height 11
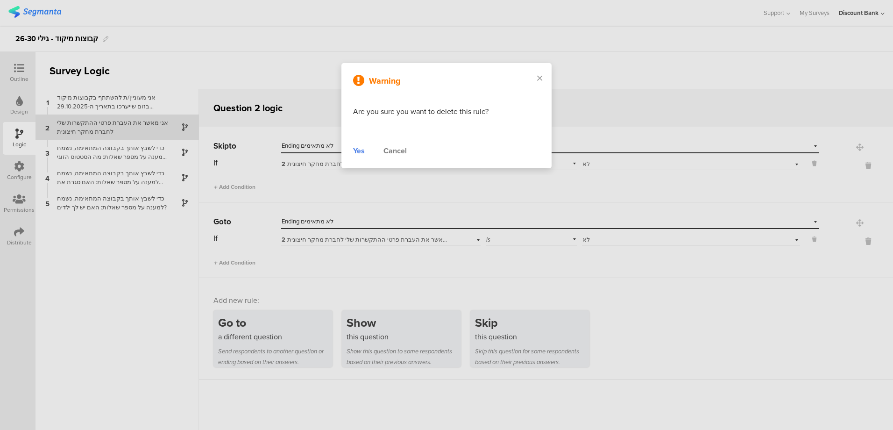
click at [360, 153] on div "Yes" at bounding box center [359, 150] width 12 height 11
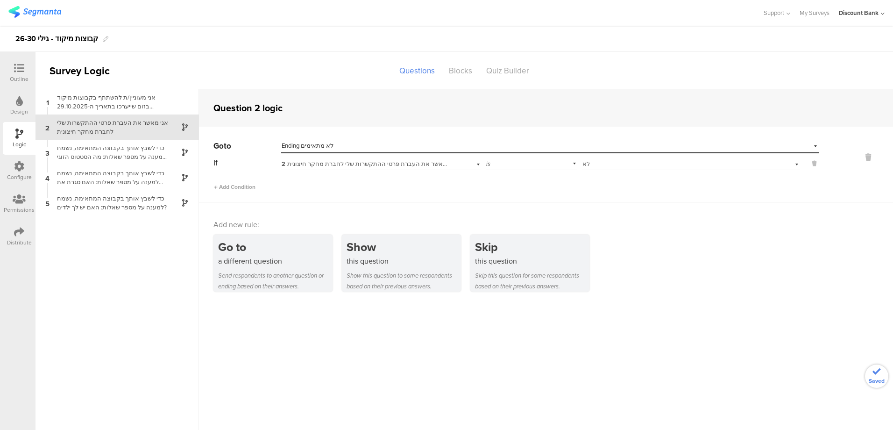
click at [112, 102] on div "אני מעוניין/ת להשתתף בקבוצות מיקוד בזום שייערכו בתאריך ה-29.10.2025 בשעות הערב.…" at bounding box center [109, 102] width 117 height 18
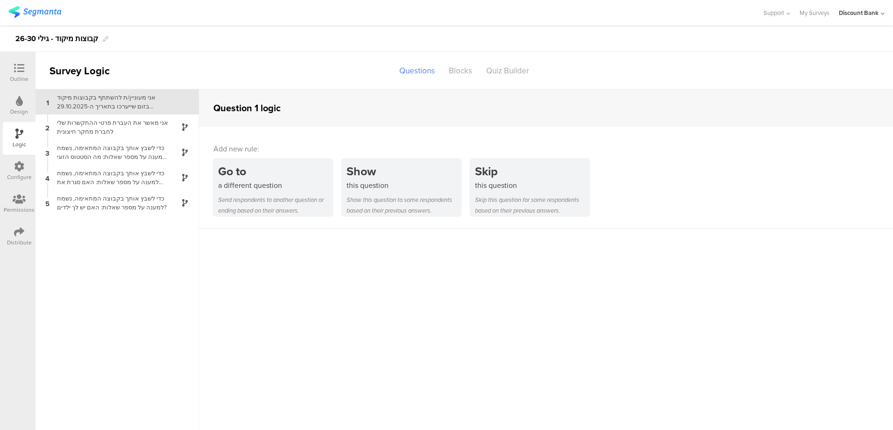
click at [280, 198] on div "Send respondents to another question or ending based on their answers." at bounding box center [275, 204] width 114 height 21
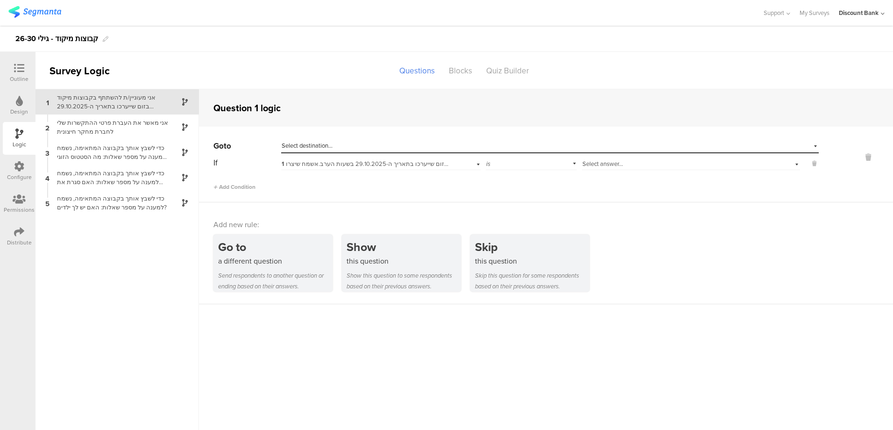
click at [371, 147] on div "Select destination..." at bounding box center [507, 145] width 451 height 8
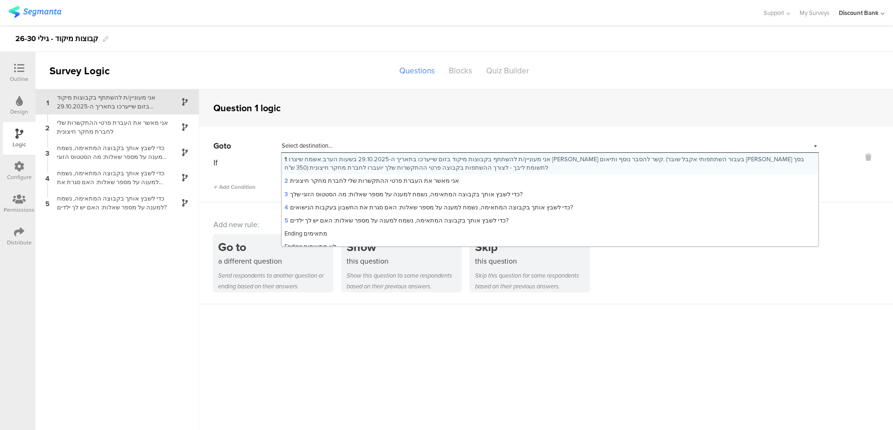
scroll to position [7, 0]
click at [341, 238] on div "Ending לא מתאימים" at bounding box center [550, 239] width 536 height 13
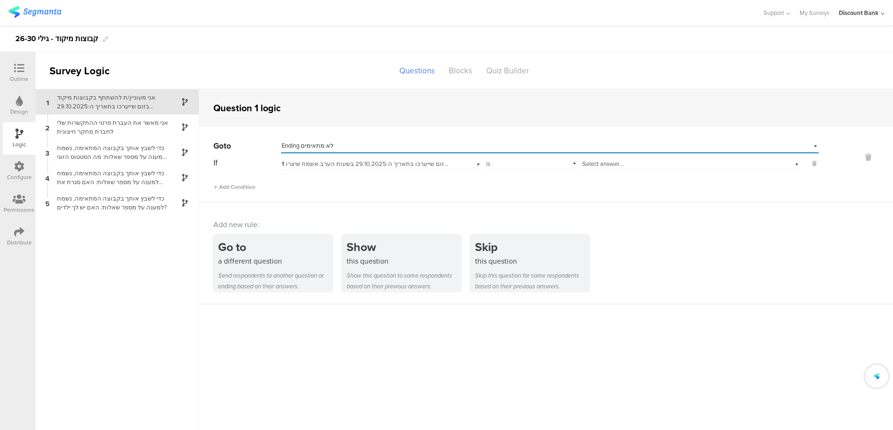
click at [347, 164] on span "1 אני מעוניין/ת להשתתף בקבוצות מיקוד בזום שייערכו בתאריך ה-29.10.2025 בשעות הער…" at bounding box center [674, 163] width 785 height 9
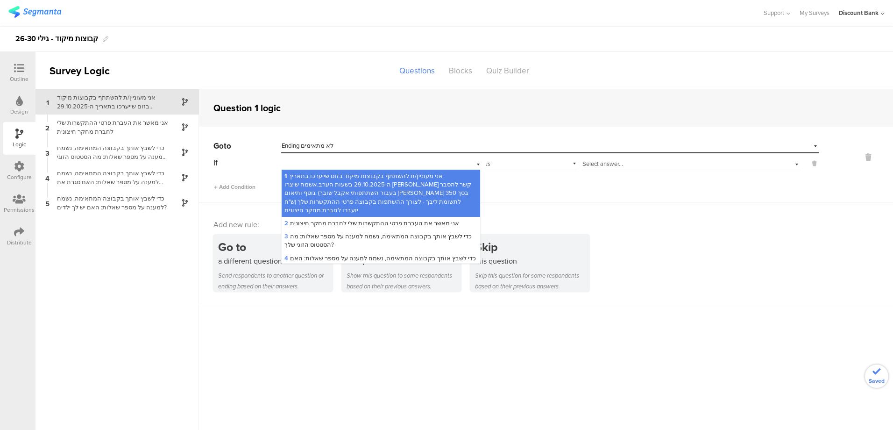
scroll to position [49, 0]
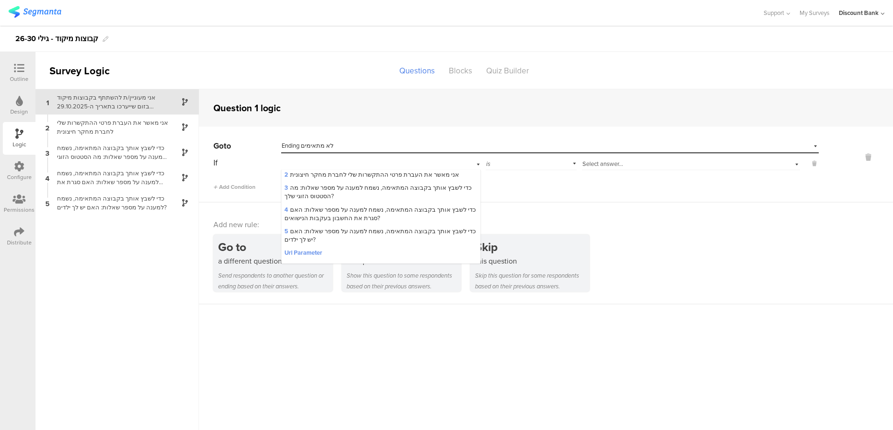
click at [376, 185] on div "3 כדי לשבץ אותך בקבוצה המתאימה, נשמח למענה על מספר שאלות: מה הסטטוס הזוגי שלך?" at bounding box center [381, 191] width 199 height 21
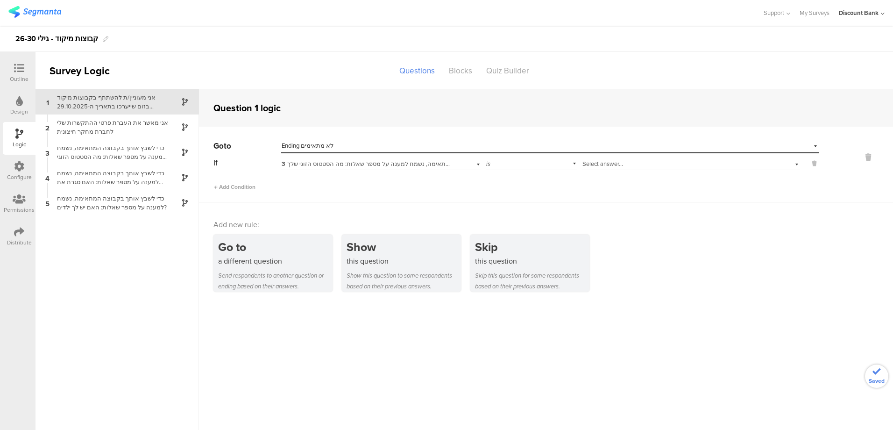
click at [408, 165] on span "3 כדי לשבץ אותך בקבוצה המתאימה, נשמח למענה על מספר שאלות: מה הסטטוס הזוגי שלך?" at bounding box center [401, 163] width 238 height 9
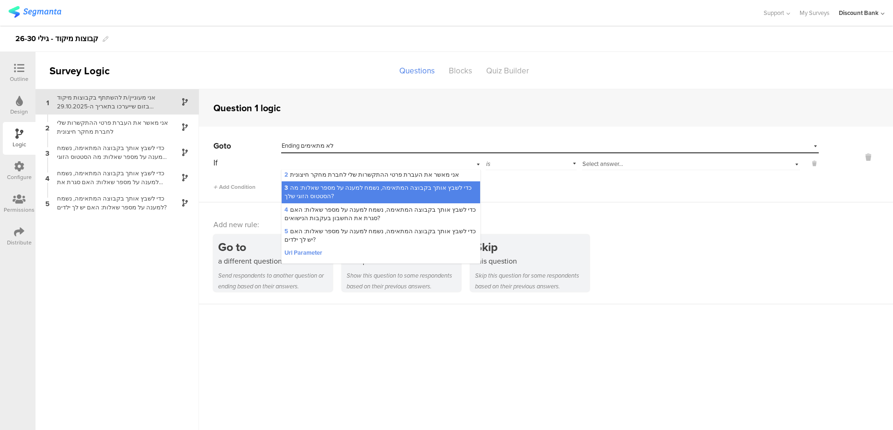
scroll to position [0, 0]
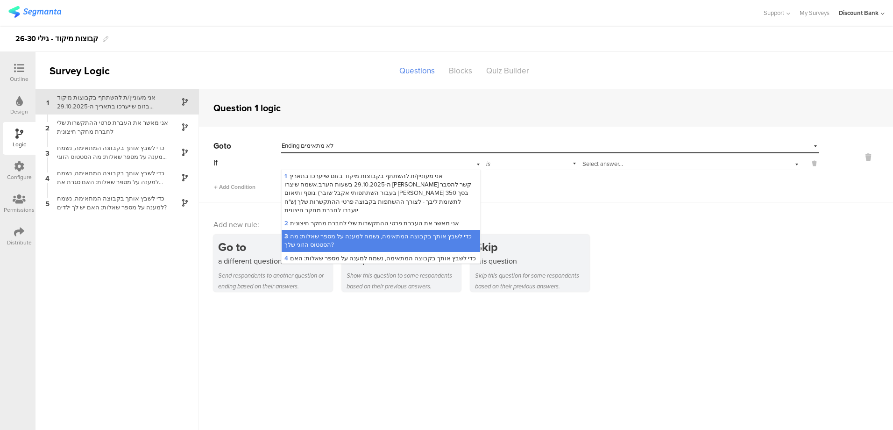
click at [415, 181] on span "1 אני מעוניין/ת להשתתף בקבוצות מיקוד בזום שייערכו בתאריך ה-29.10.2025 בשעות הער…" at bounding box center [377, 192] width 187 height 43
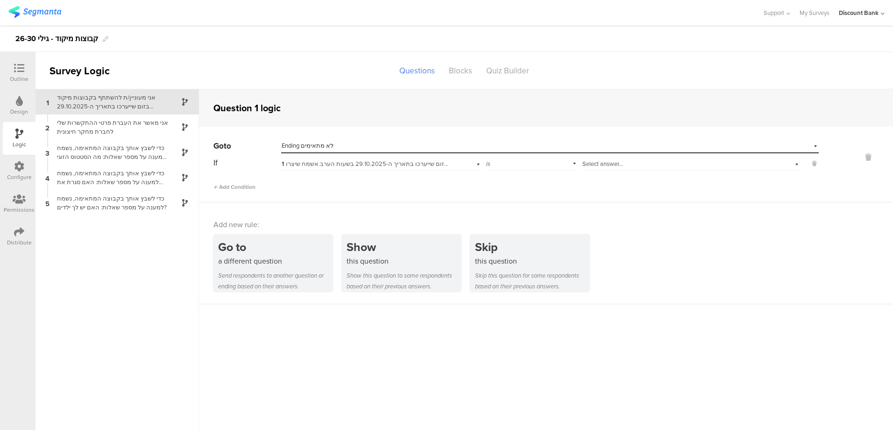
click at [604, 162] on span "Select answer..." at bounding box center [602, 163] width 41 height 9
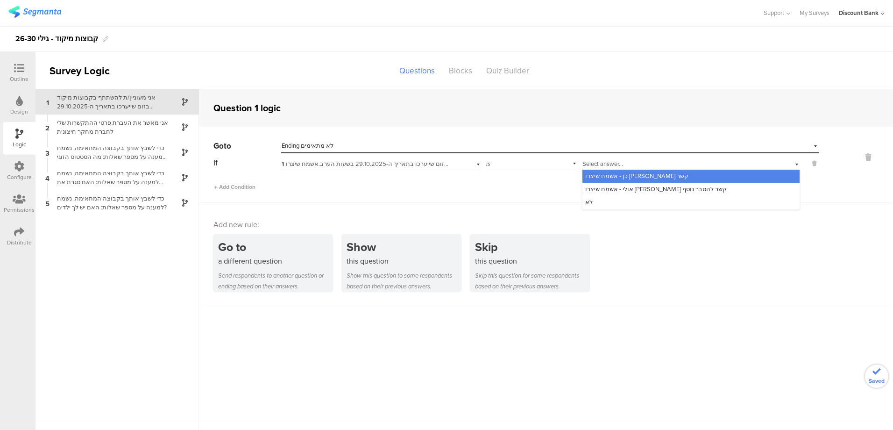
click at [602, 201] on div "לא" at bounding box center [690, 202] width 217 height 13
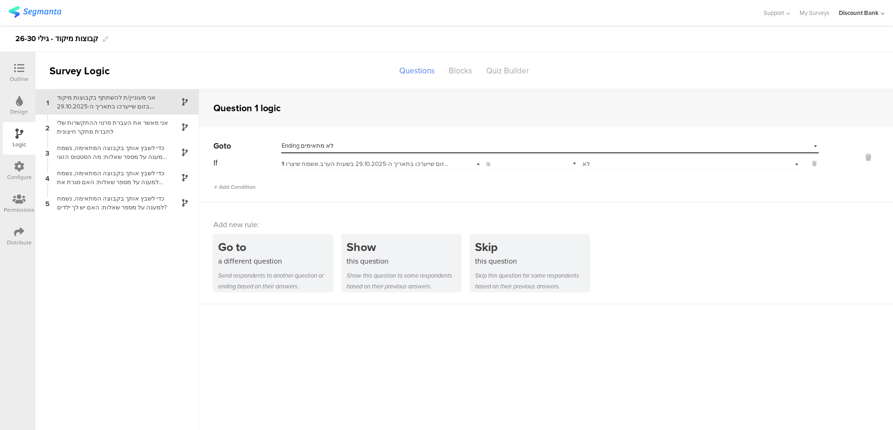
click at [13, 75] on div "Outline" at bounding box center [19, 79] width 19 height 8
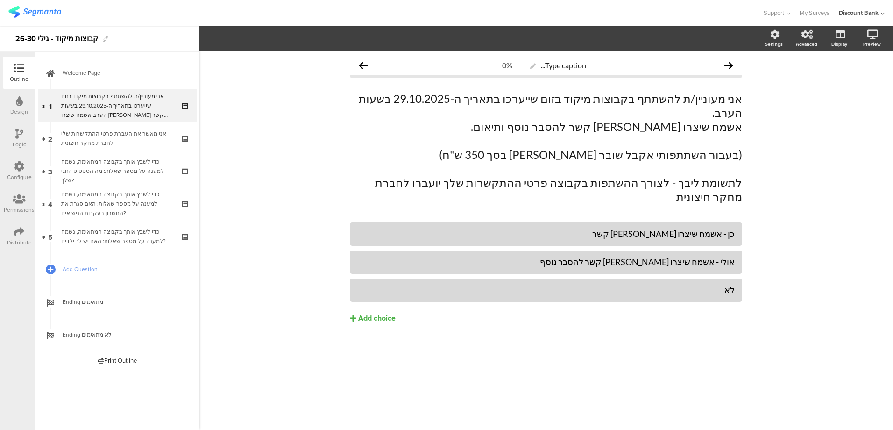
click at [105, 345] on link "Ending לא מתאימים" at bounding box center [117, 334] width 159 height 33
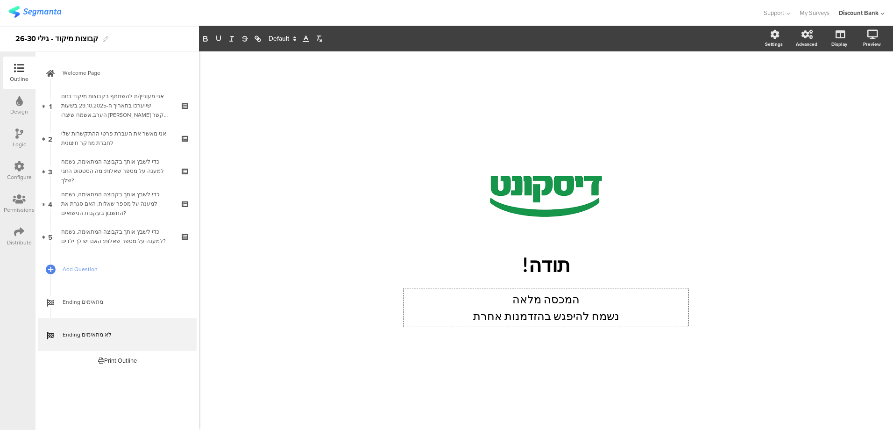
click at [538, 301] on p "המכסה מלאה" at bounding box center [546, 298] width 280 height 17
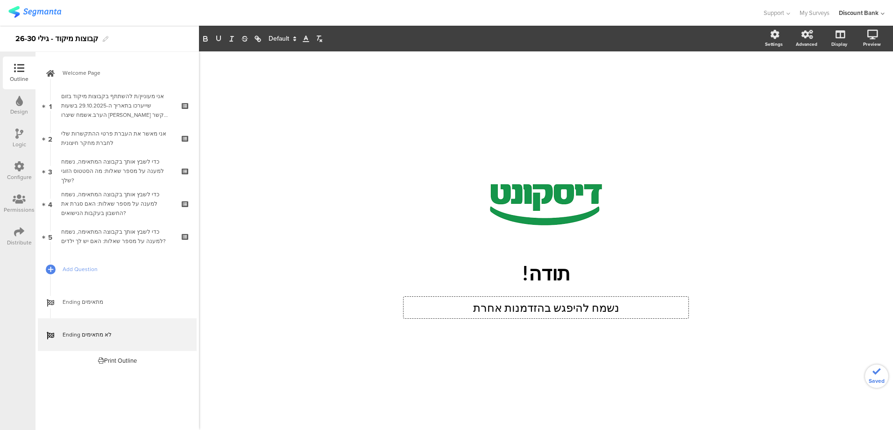
click at [507, 366] on div "/ תודה! תודה! נשמח להיפגש בהזדמנות אחרת נשמח להיפגש בהזדמנות אחרת נשמח להיפגש ב…" at bounding box center [546, 235] width 392 height 369
click at [129, 92] on div "אני מעוניין/ת להשתתף בקבוצות מיקוד בזום שייערכו בתאריך ה-29.10.2025 בשעות הערב.…" at bounding box center [117, 106] width 112 height 28
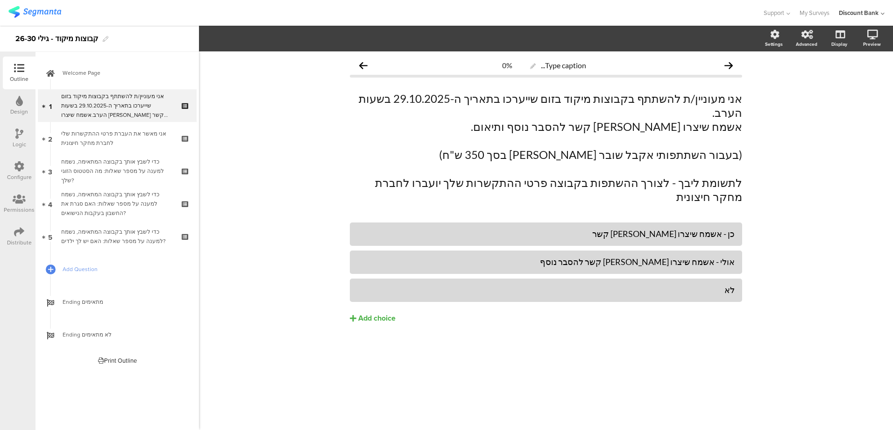
click at [145, 231] on div "כדי לשבץ אותך בקבוצה המתאימה, נשמח למענה על מספר שאלות: האם יש לך ילדים?" at bounding box center [117, 236] width 112 height 19
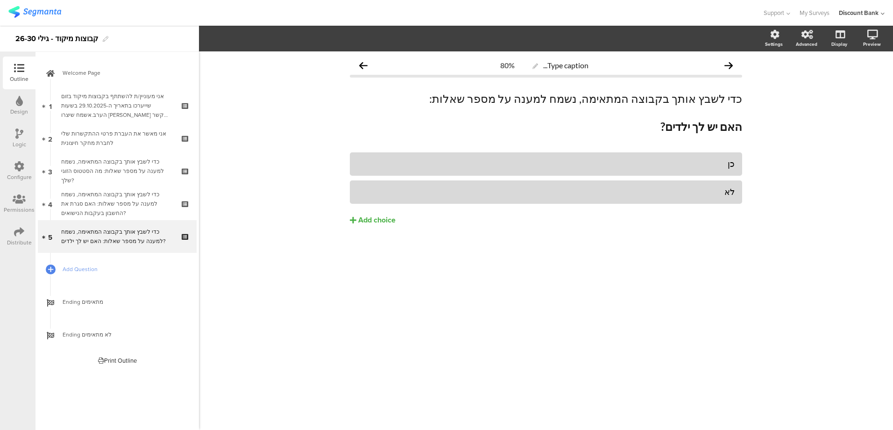
click at [16, 134] on icon at bounding box center [19, 133] width 8 height 10
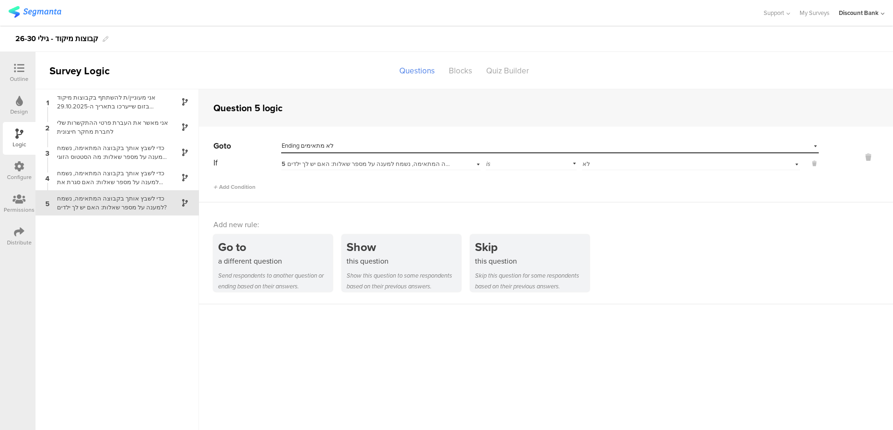
click at [329, 144] on span "Ending לא מתאימים" at bounding box center [308, 145] width 52 height 9
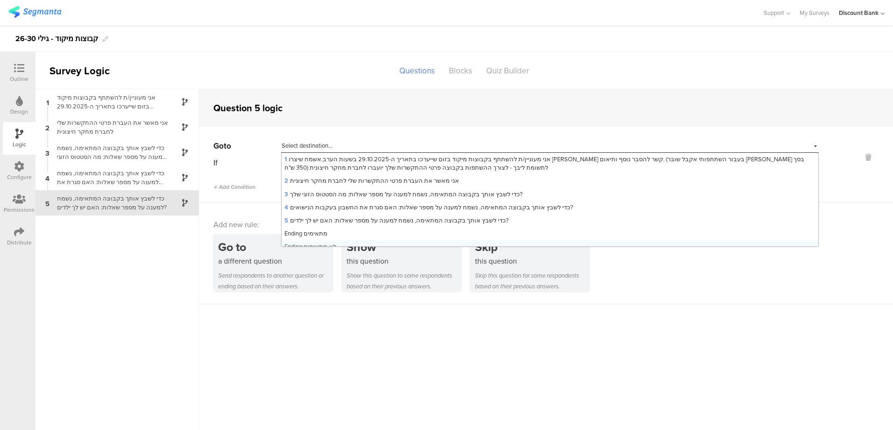
click at [329, 144] on span "Select destination..." at bounding box center [307, 145] width 51 height 9
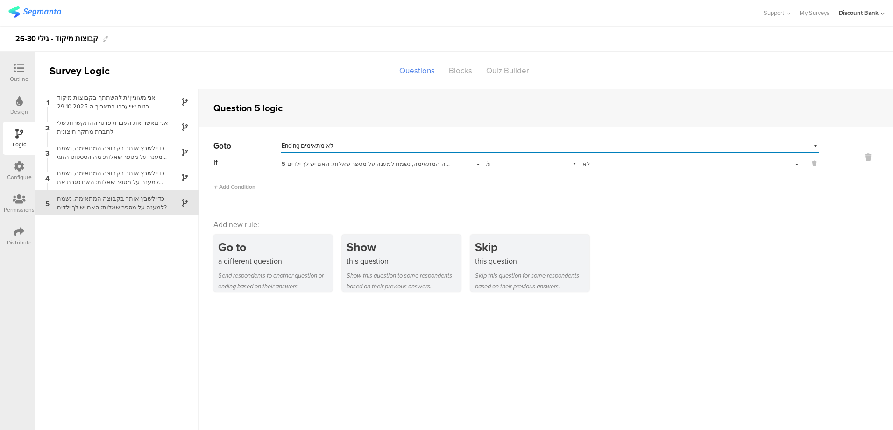
click at [329, 144] on span "Ending לא מתאימים" at bounding box center [308, 145] width 52 height 9
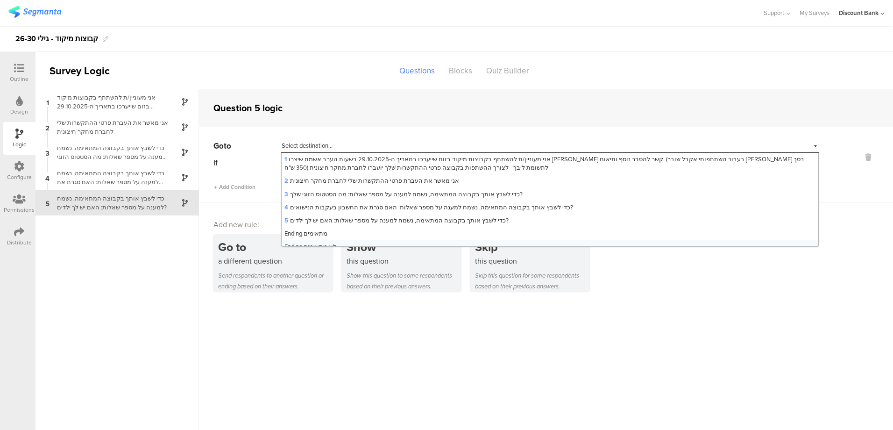
click at [329, 144] on span "Select destination..." at bounding box center [307, 145] width 51 height 9
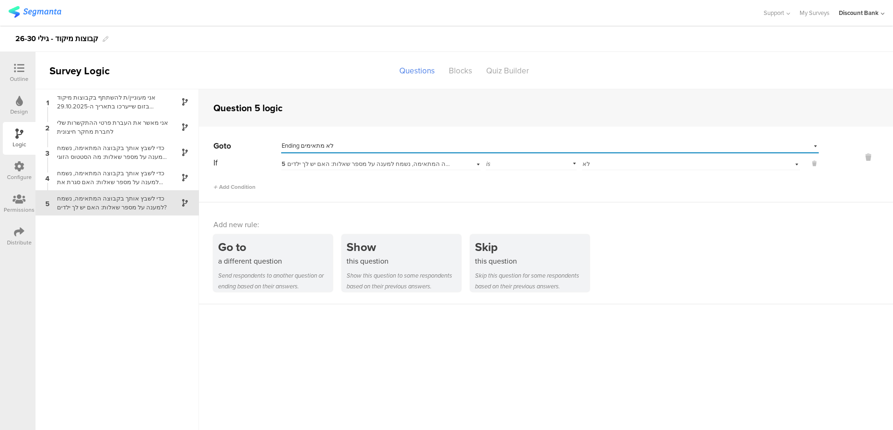
click at [860, 158] on icon at bounding box center [868, 157] width 22 height 11
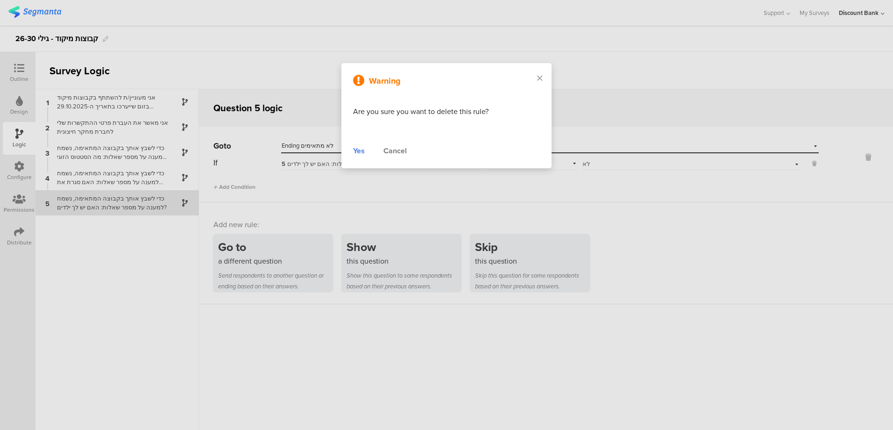
click at [355, 155] on div "Yes" at bounding box center [359, 150] width 12 height 11
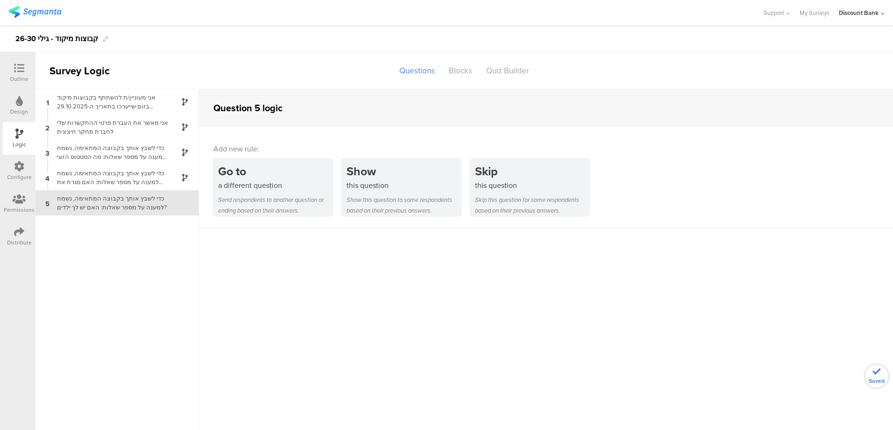
click at [100, 176] on div "כדי לשבץ אותך בקבוצה המתאימה, נשמח למענה על מספר שאלות: האם סגרת את החשבון בעקב…" at bounding box center [109, 178] width 117 height 18
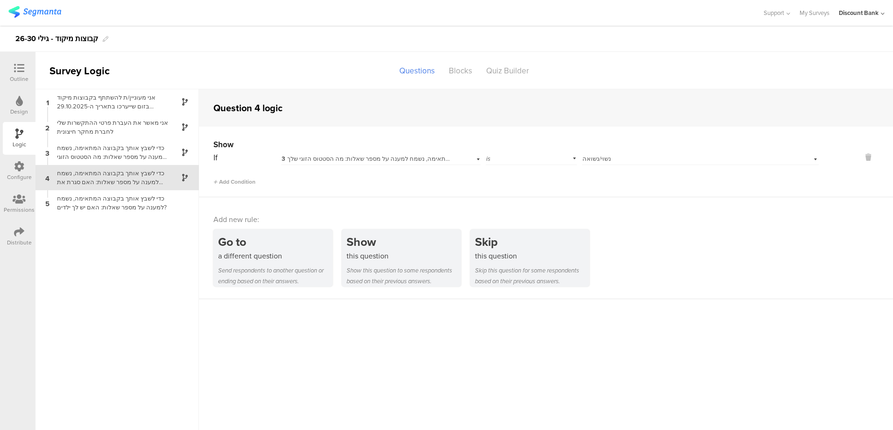
click at [107, 153] on div "כדי לשבץ אותך בקבוצה המתאימה, נשמח למענה על מספר שאלות: מה הסטטוס הזוגי שלך?" at bounding box center [109, 152] width 117 height 18
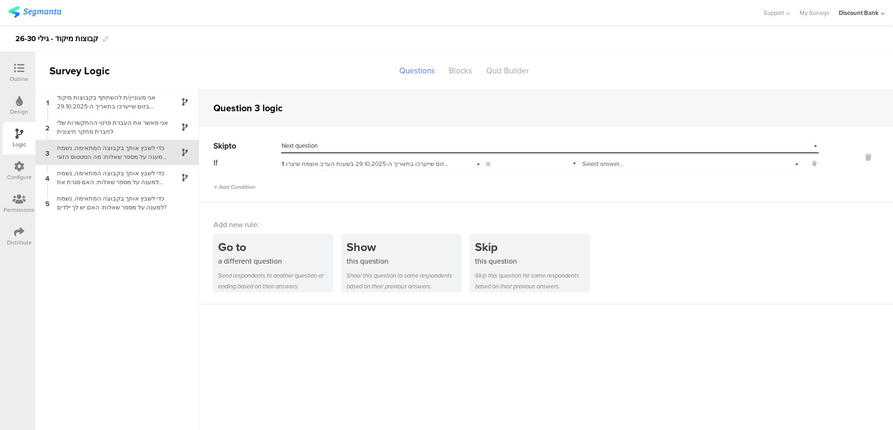
click at [7, 243] on div "Distribute" at bounding box center [19, 242] width 25 height 8
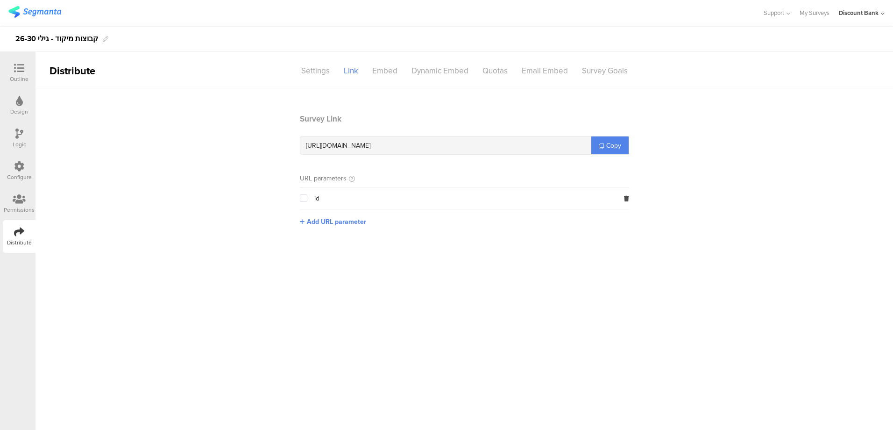
click at [599, 143] on icon at bounding box center [601, 145] width 5 height 5
click at [509, 148] on div "https://surveys.segmanta.com/d89058" at bounding box center [445, 145] width 291 height 18
click at [628, 147] on link "Copy" at bounding box center [609, 145] width 37 height 18
